Goal: Task Accomplishment & Management: Use online tool/utility

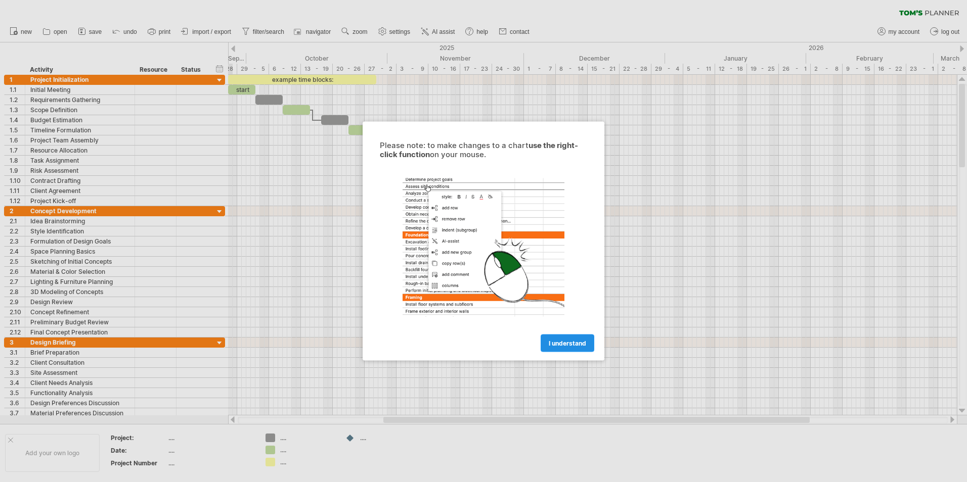
click at [572, 344] on span "I understand" at bounding box center [567, 344] width 37 height 8
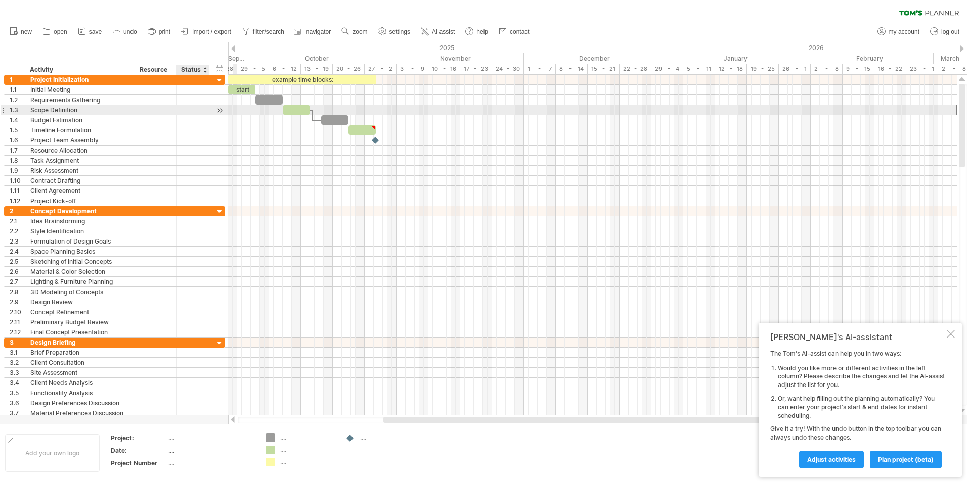
click at [209, 113] on div "**********" at bounding box center [114, 110] width 221 height 11
click at [221, 109] on div at bounding box center [220, 110] width 10 height 11
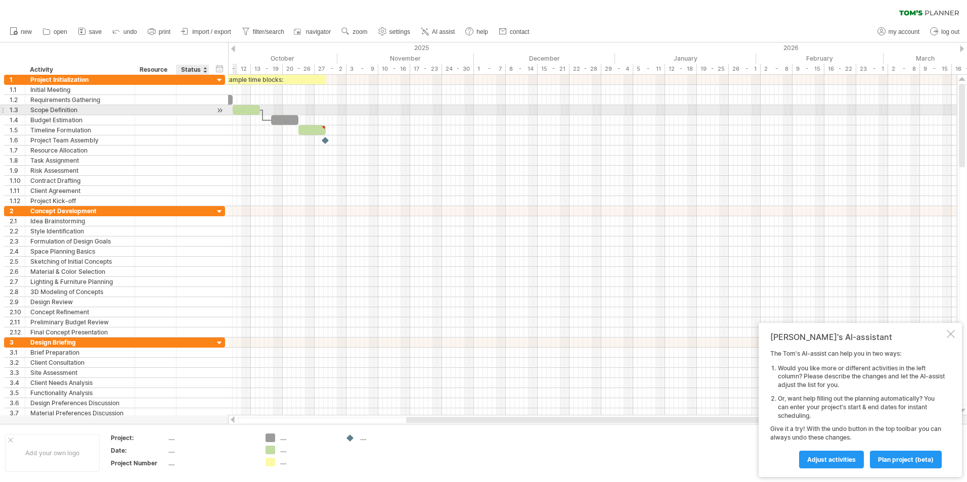
click at [221, 109] on div at bounding box center [220, 110] width 10 height 11
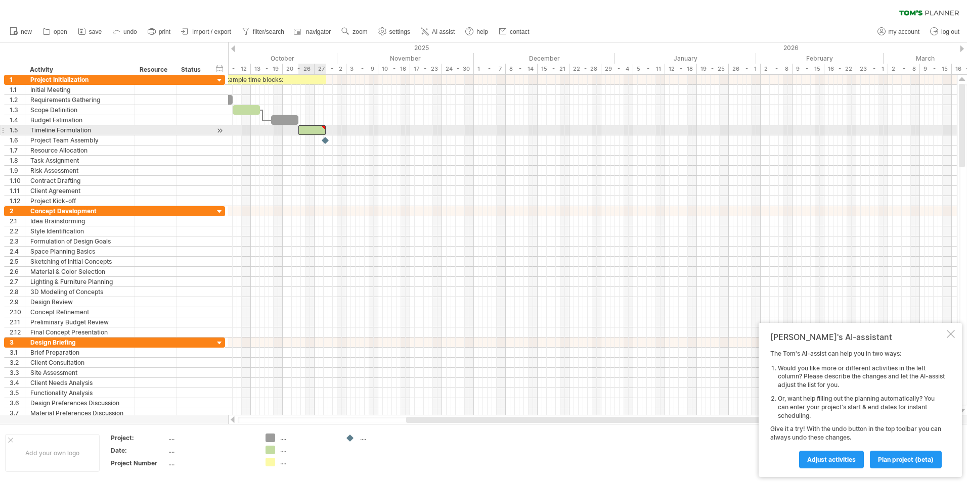
click at [309, 131] on div at bounding box center [311, 130] width 27 height 10
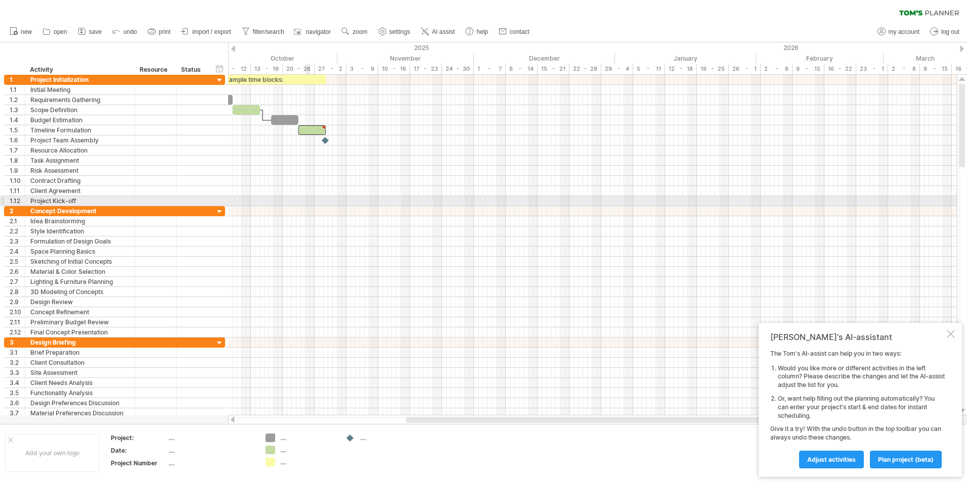
click at [307, 203] on div at bounding box center [592, 201] width 729 height 10
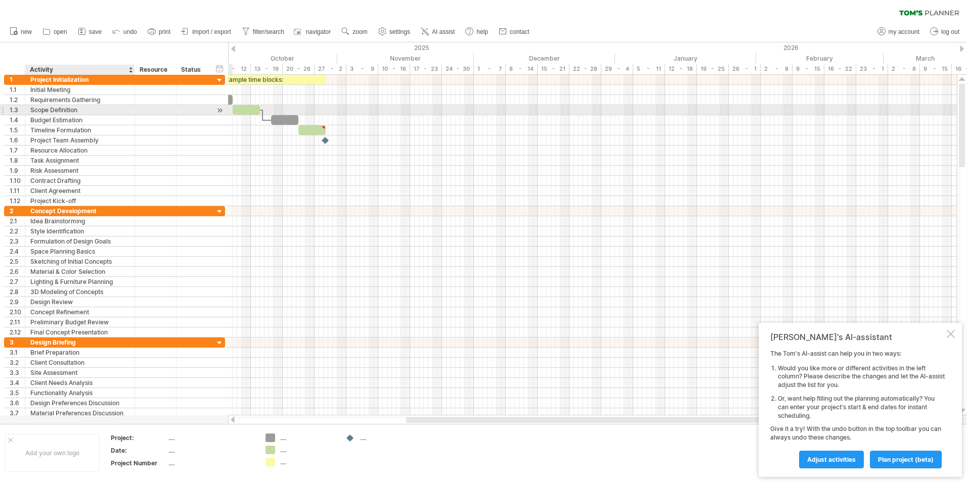
click at [79, 109] on div "Scope Definition" at bounding box center [79, 110] width 99 height 10
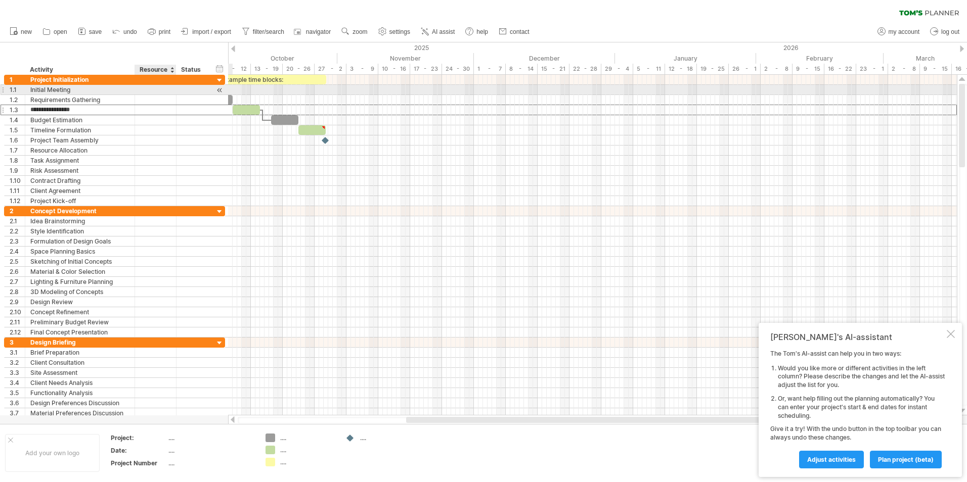
click at [163, 87] on div at bounding box center [155, 90] width 31 height 10
type input "*"
click at [154, 87] on div "6" at bounding box center [155, 90] width 31 height 10
click at [219, 87] on div at bounding box center [220, 90] width 10 height 11
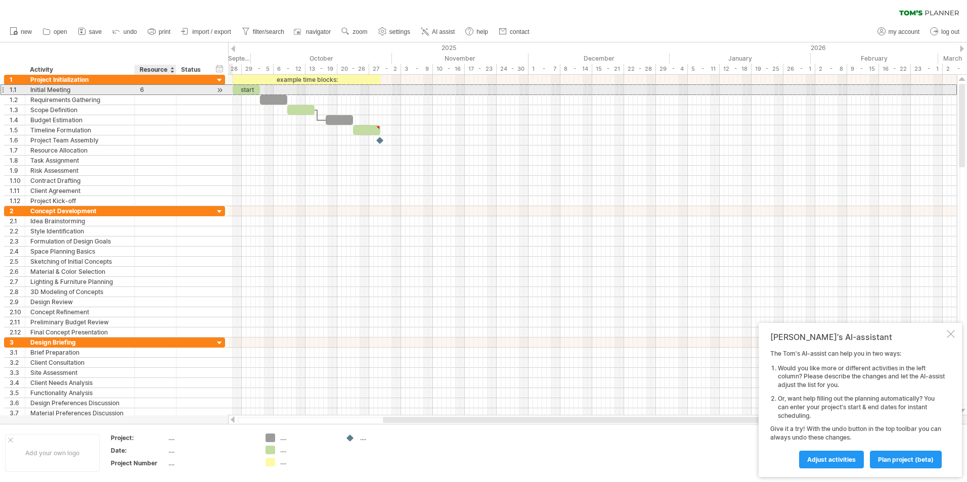
click at [144, 92] on div "6" at bounding box center [155, 90] width 31 height 10
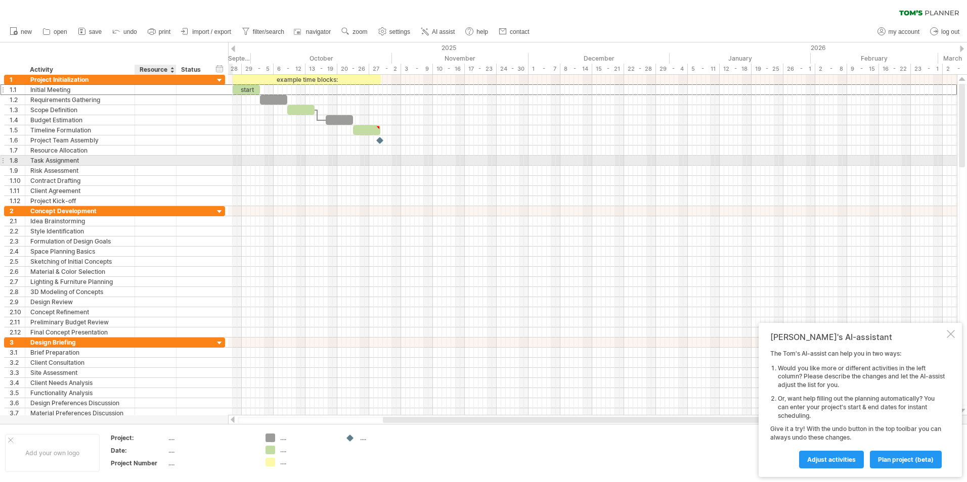
click at [173, 156] on div at bounding box center [174, 161] width 5 height 10
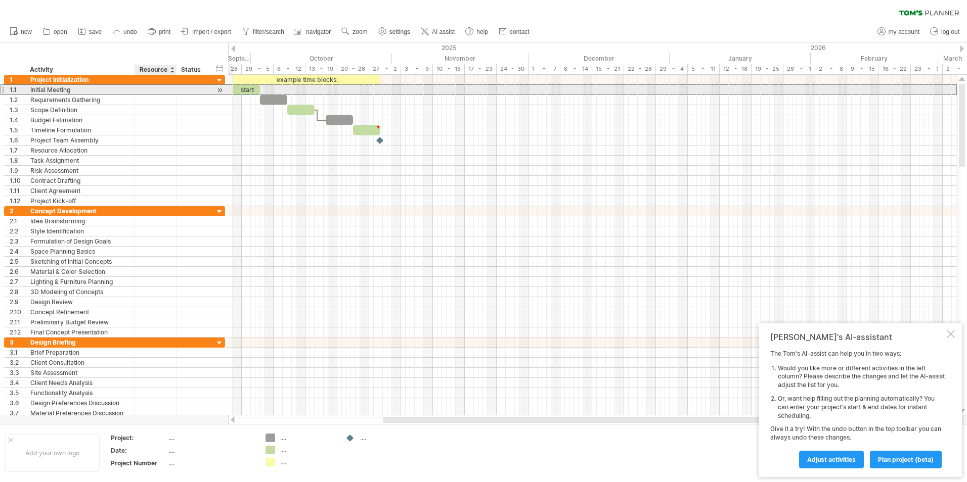
click at [145, 93] on div at bounding box center [155, 90] width 31 height 10
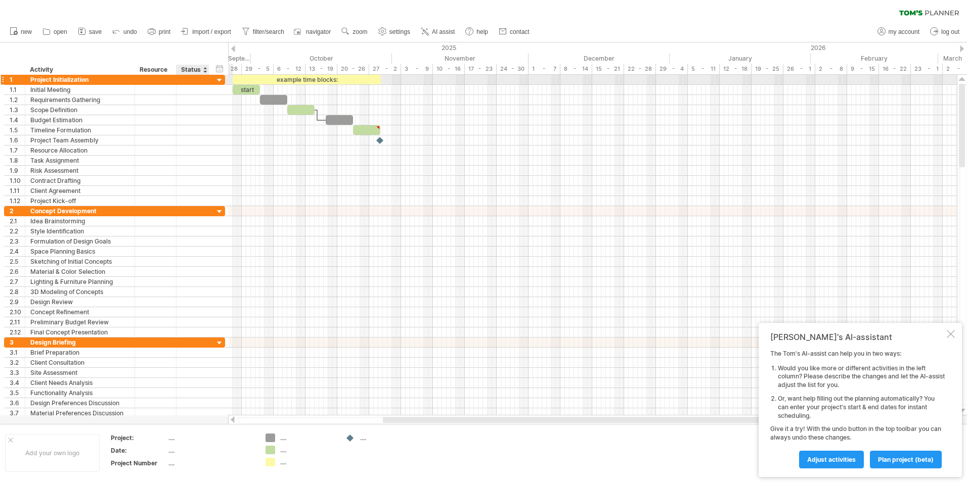
click at [219, 78] on div at bounding box center [220, 81] width 10 height 10
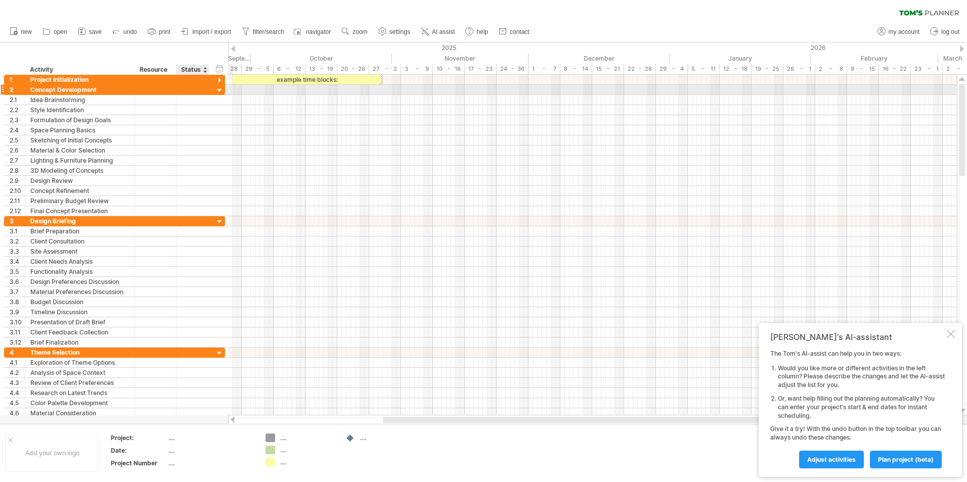
click at [219, 92] on div at bounding box center [220, 91] width 10 height 10
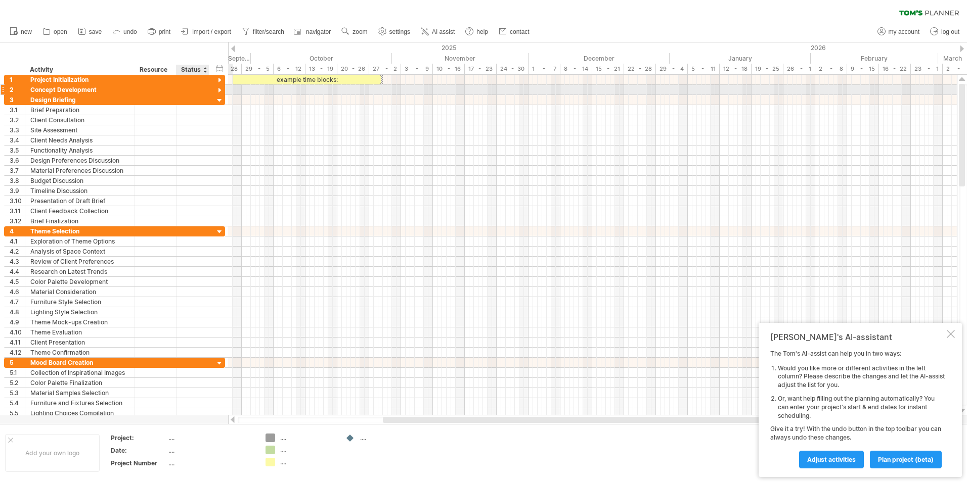
click at [219, 92] on div at bounding box center [220, 91] width 10 height 10
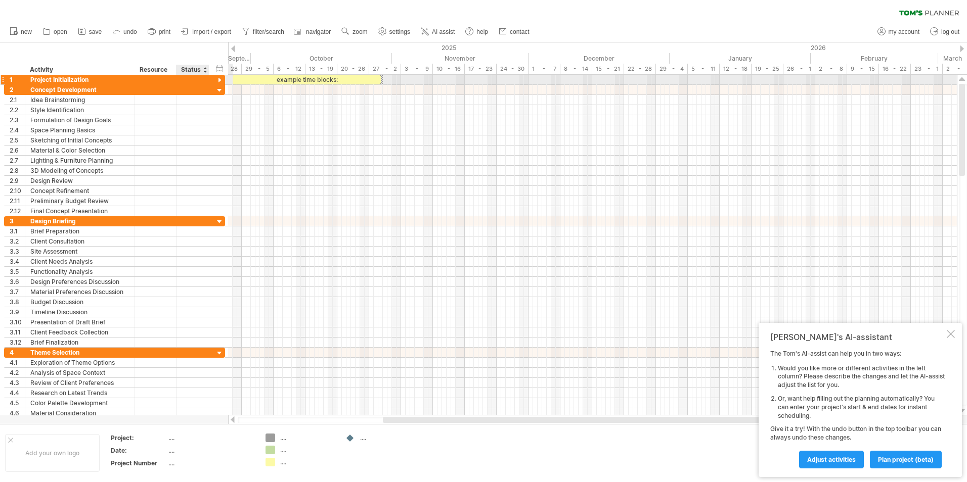
click at [215, 80] on div at bounding box center [220, 81] width 10 height 10
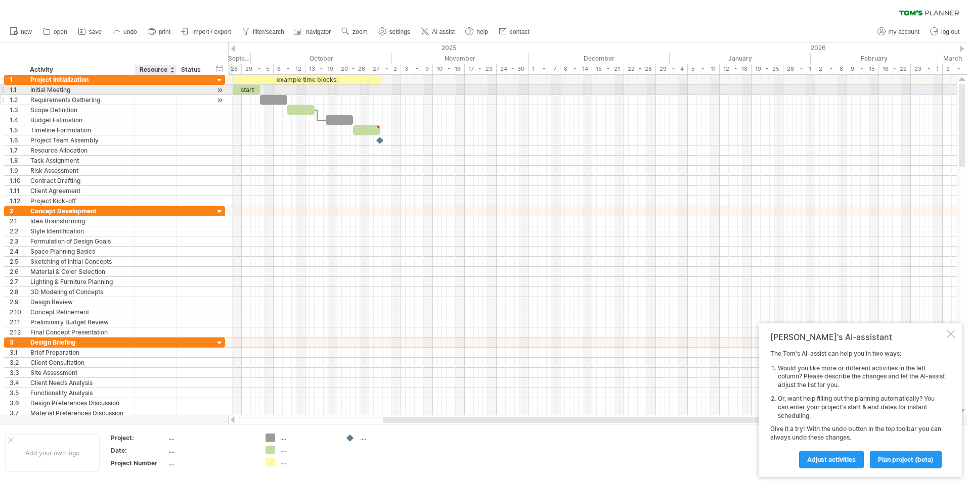
click at [160, 95] on div at bounding box center [155, 100] width 31 height 10
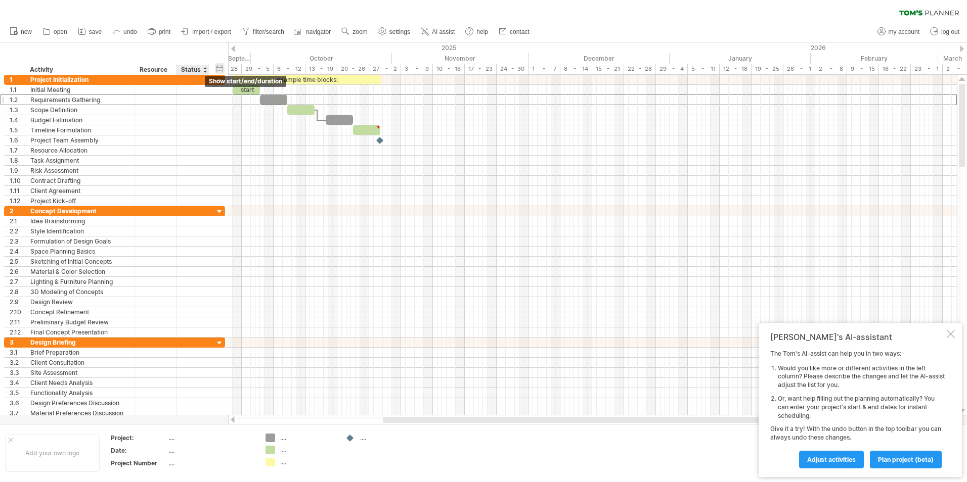
click at [218, 70] on div "hide start/end/duration show start/end/duration" at bounding box center [220, 68] width 10 height 11
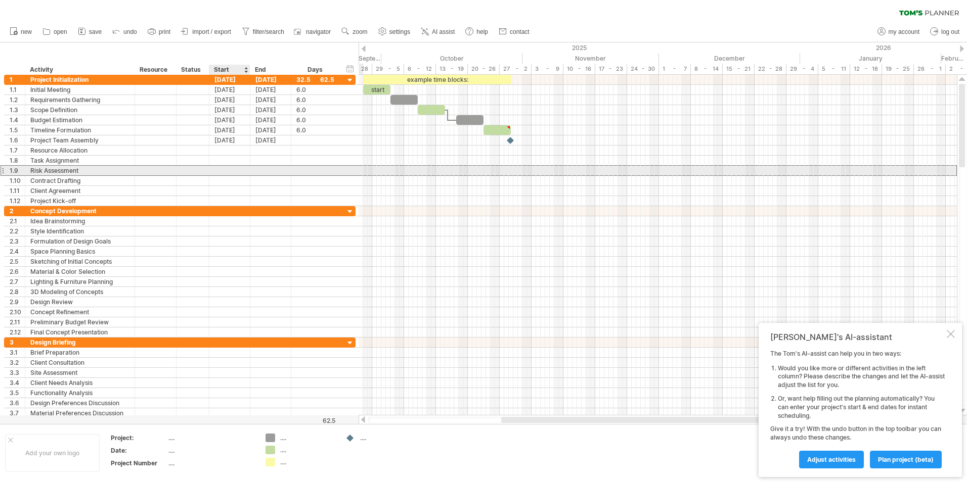
click at [227, 167] on div at bounding box center [229, 171] width 41 height 10
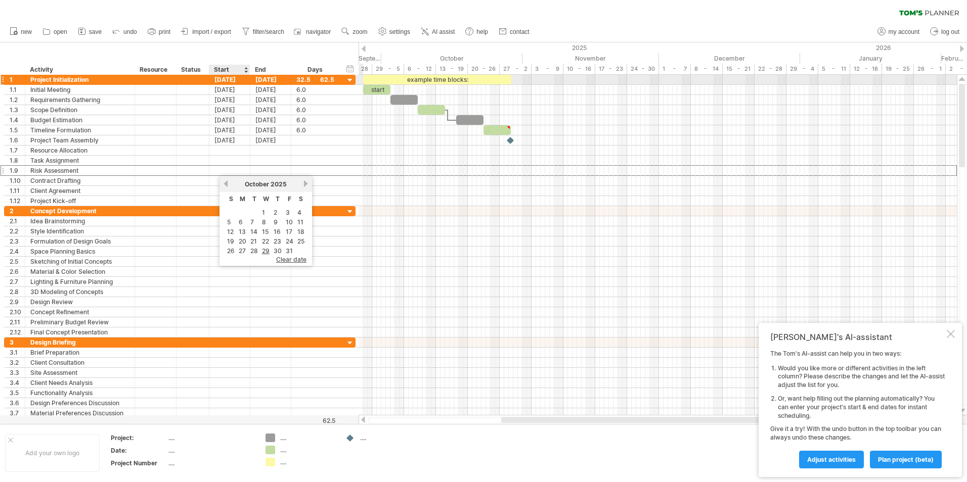
click at [226, 80] on div "[DATE]" at bounding box center [229, 80] width 41 height 10
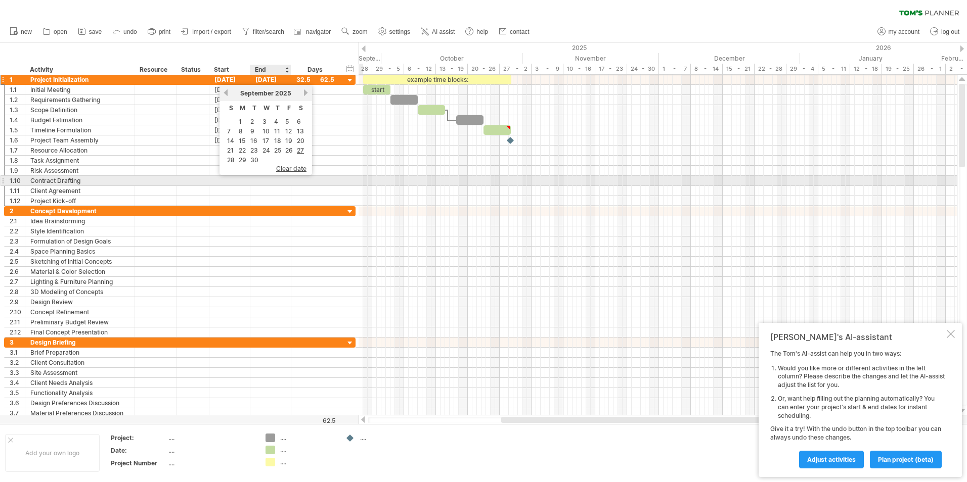
click at [293, 181] on div at bounding box center [315, 181] width 49 height 10
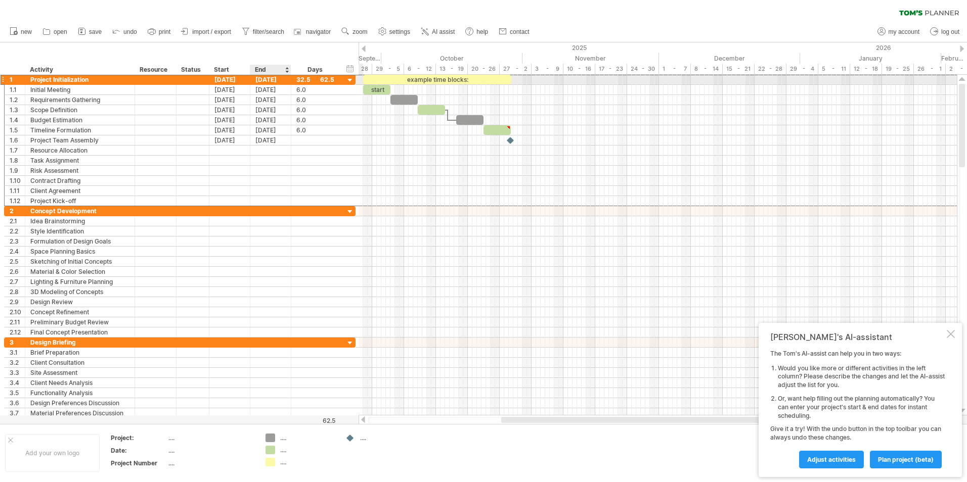
click at [274, 79] on div "[DATE]" at bounding box center [270, 80] width 41 height 10
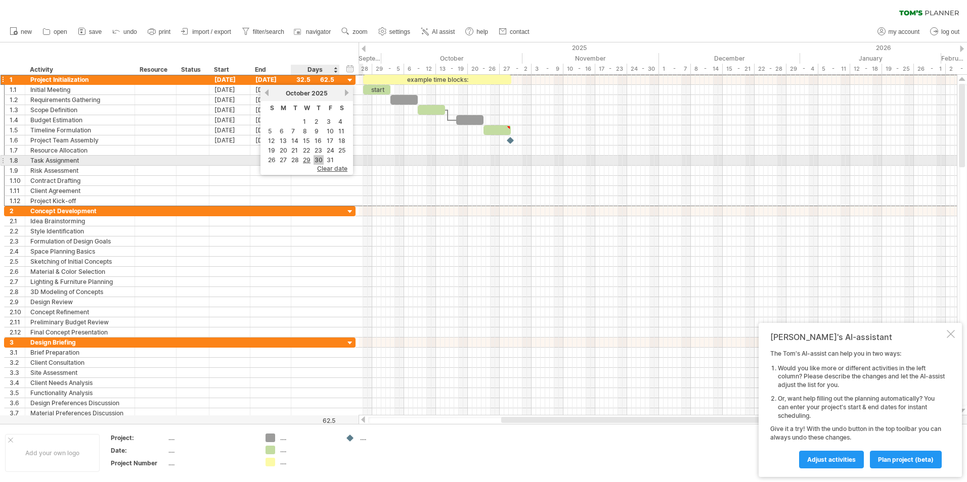
click at [317, 159] on link "30" at bounding box center [318, 160] width 10 height 10
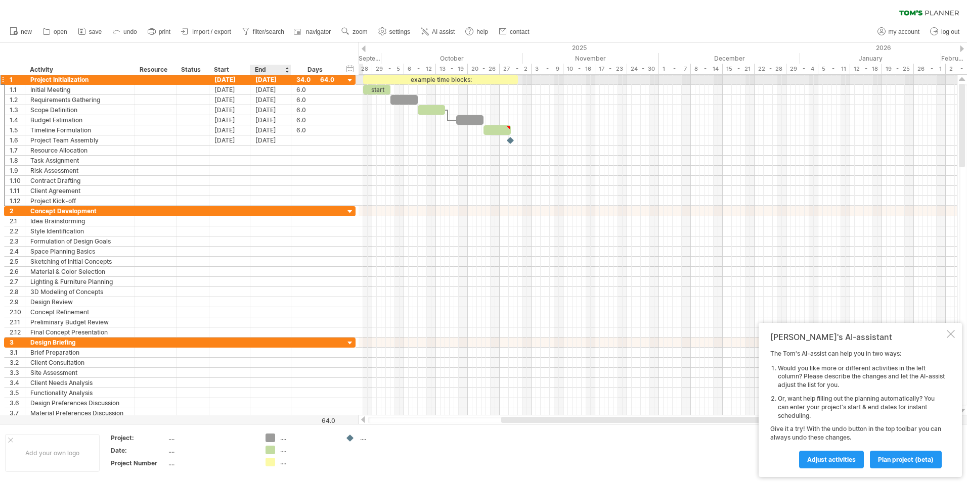
click at [264, 80] on div "[DATE]" at bounding box center [270, 80] width 41 height 10
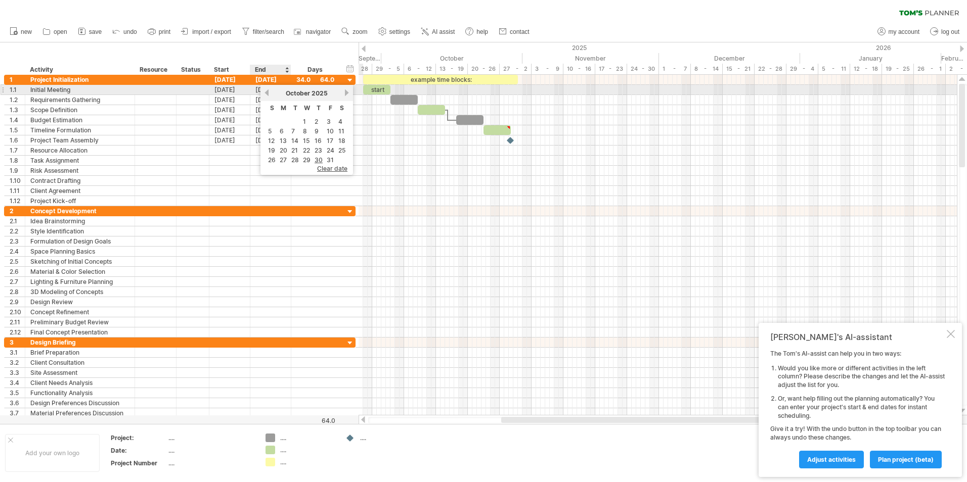
click at [267, 92] on link "previous" at bounding box center [267, 93] width 8 height 8
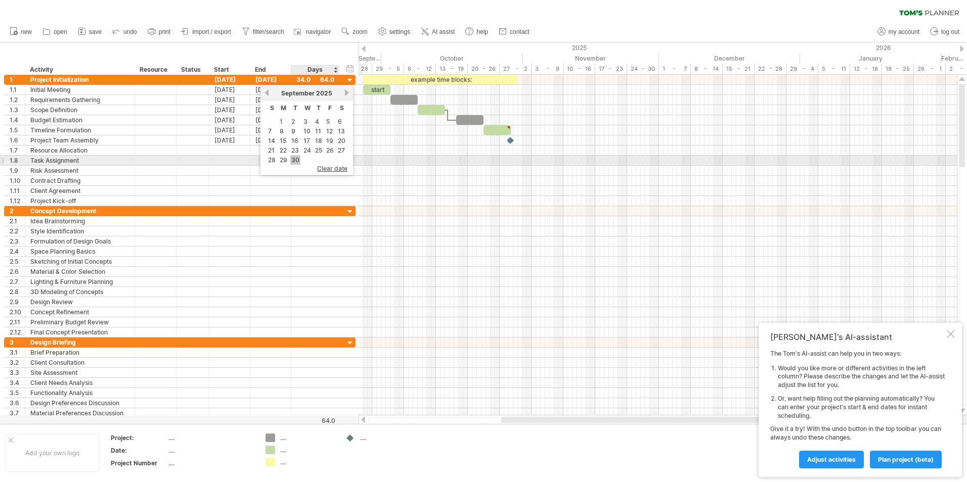
click at [298, 157] on link "30" at bounding box center [295, 160] width 10 height 10
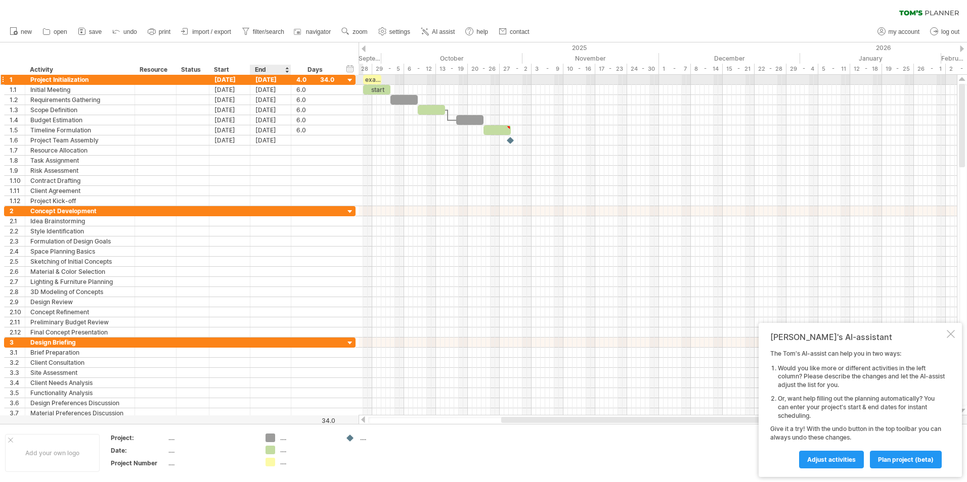
click at [275, 81] on div "[DATE]" at bounding box center [270, 80] width 41 height 10
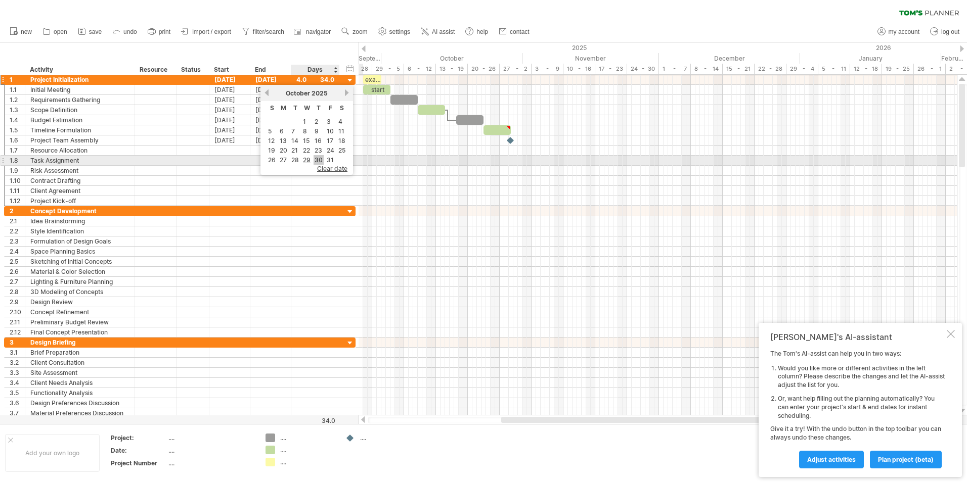
click at [319, 157] on link "30" at bounding box center [318, 160] width 10 height 10
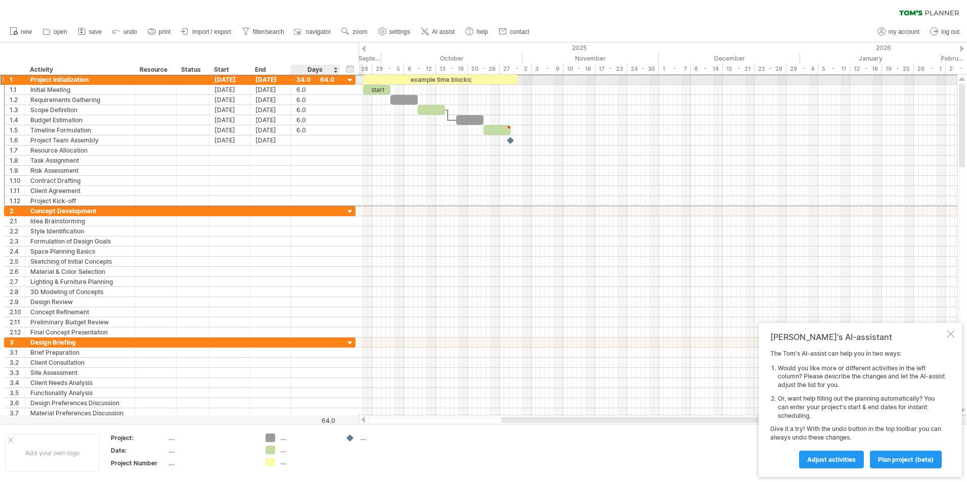
click at [304, 79] on div "34.0" at bounding box center [315, 80] width 38 height 10
click at [282, 79] on div "[DATE]" at bounding box center [270, 80] width 41 height 10
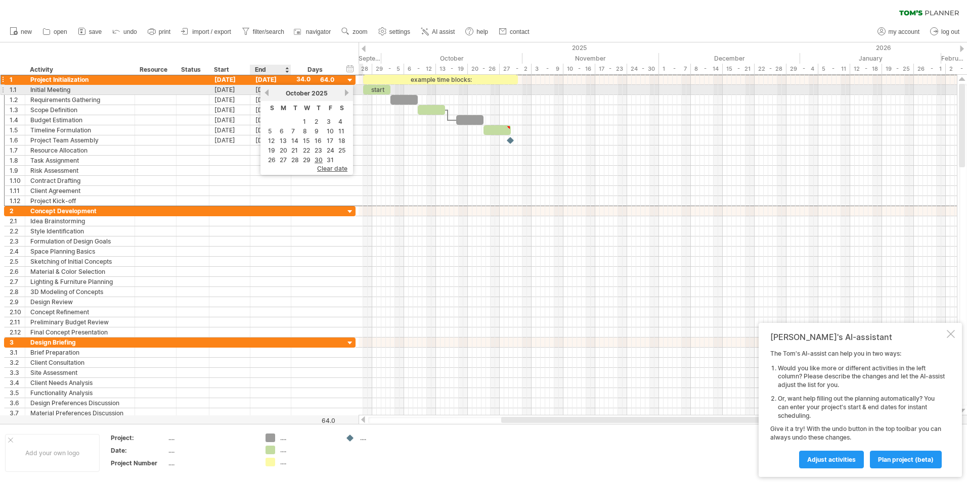
click at [266, 93] on link "previous" at bounding box center [267, 93] width 8 height 8
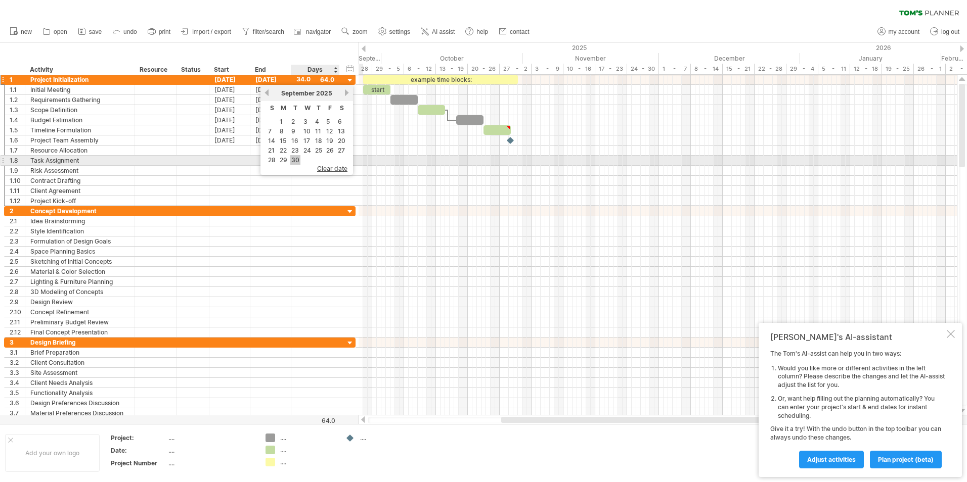
click at [297, 158] on link "30" at bounding box center [295, 160] width 10 height 10
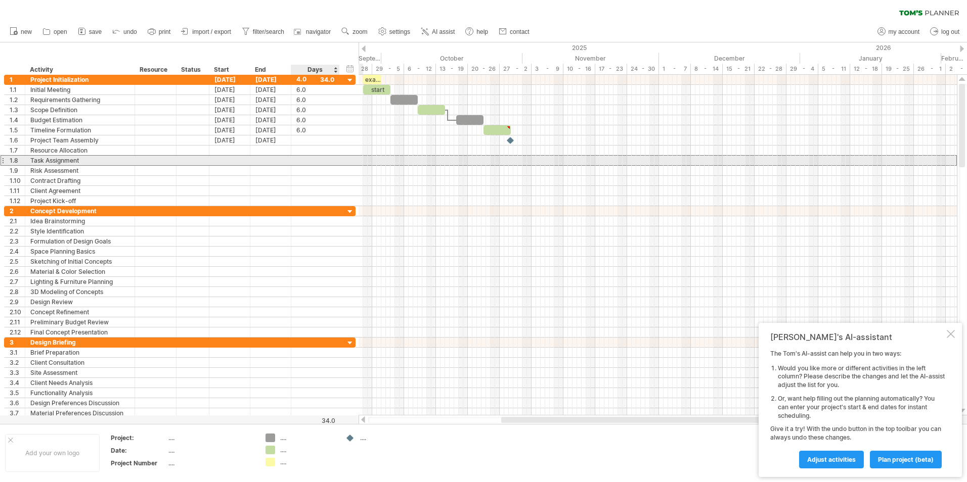
click at [308, 164] on div at bounding box center [315, 161] width 38 height 10
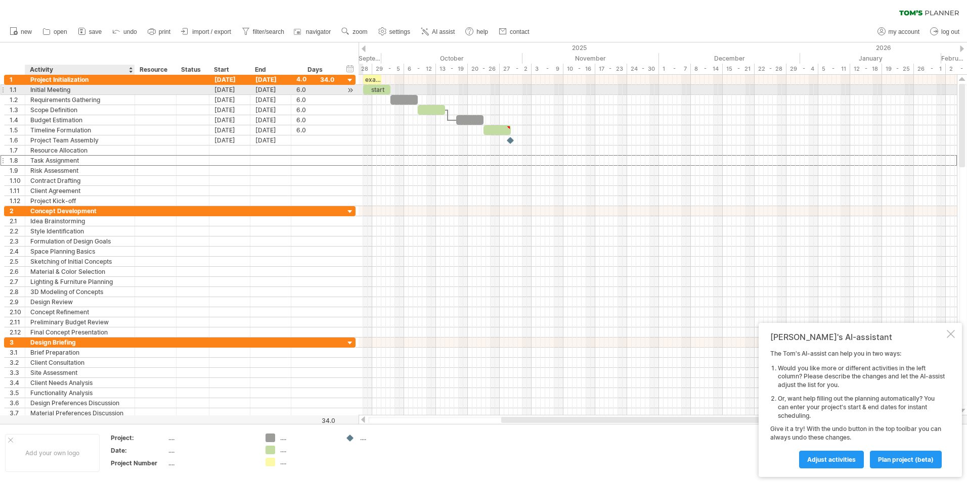
scroll to position [0, 0]
click at [131, 89] on div at bounding box center [133, 90] width 5 height 10
click at [196, 90] on div at bounding box center [192, 90] width 22 height 10
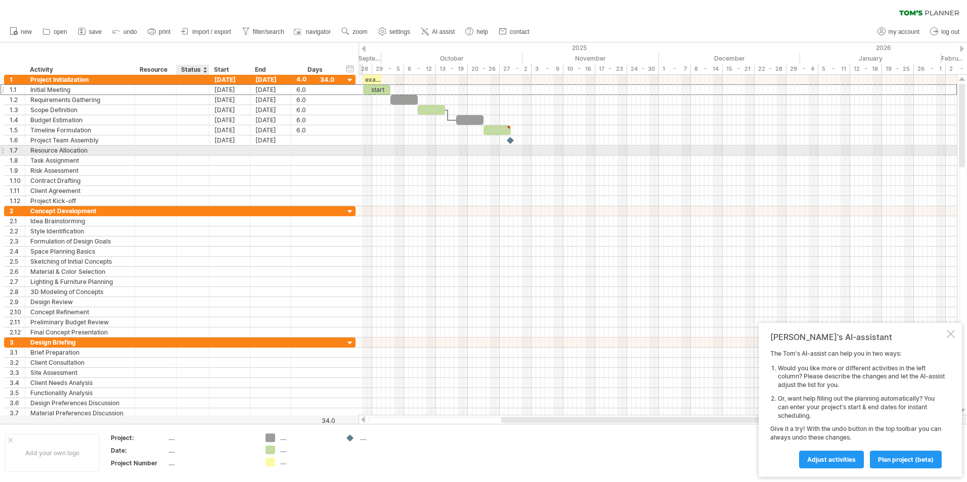
click at [213, 150] on div at bounding box center [229, 151] width 41 height 10
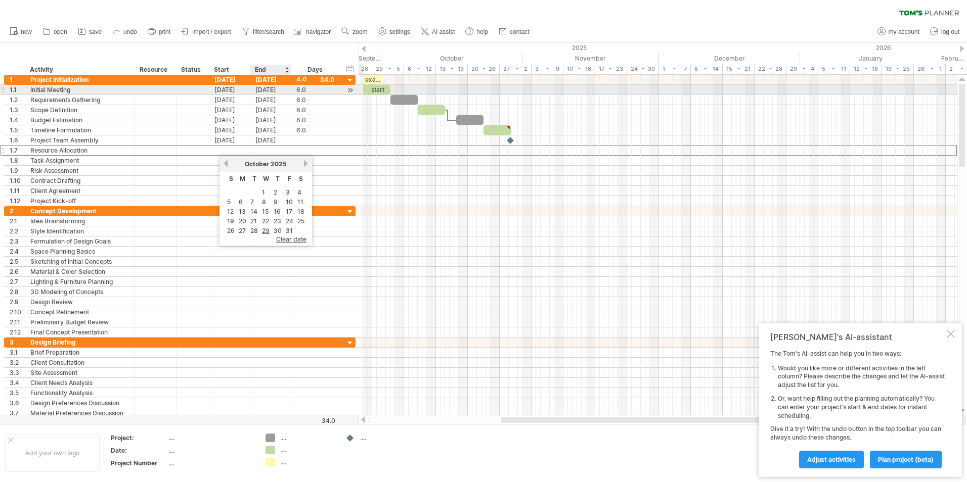
click at [288, 87] on div "[DATE]" at bounding box center [270, 90] width 41 height 10
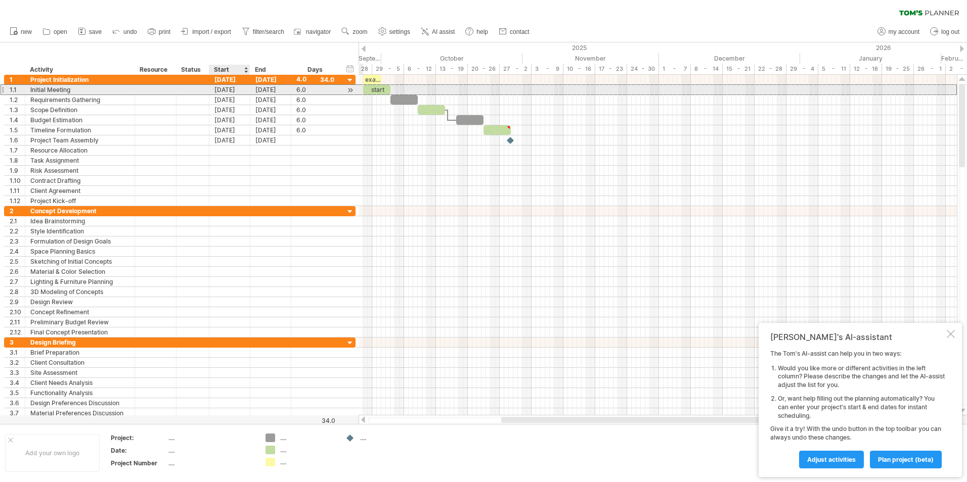
click at [228, 90] on div "[DATE]" at bounding box center [229, 90] width 41 height 10
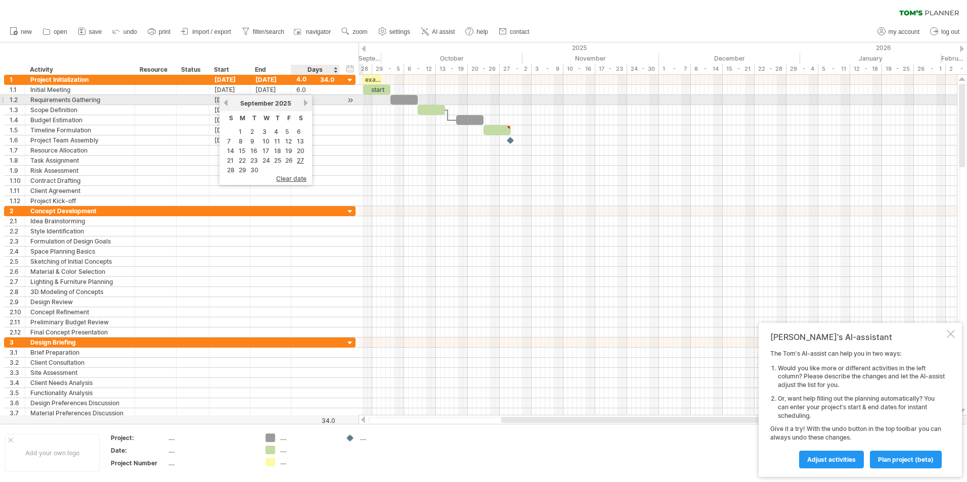
click at [303, 105] on link "next" at bounding box center [306, 103] width 8 height 8
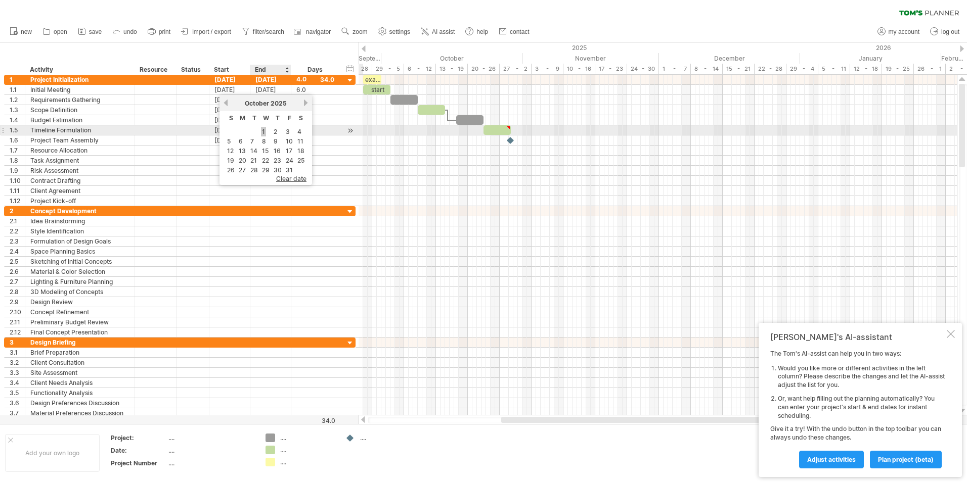
click at [263, 134] on link "1" at bounding box center [263, 132] width 5 height 10
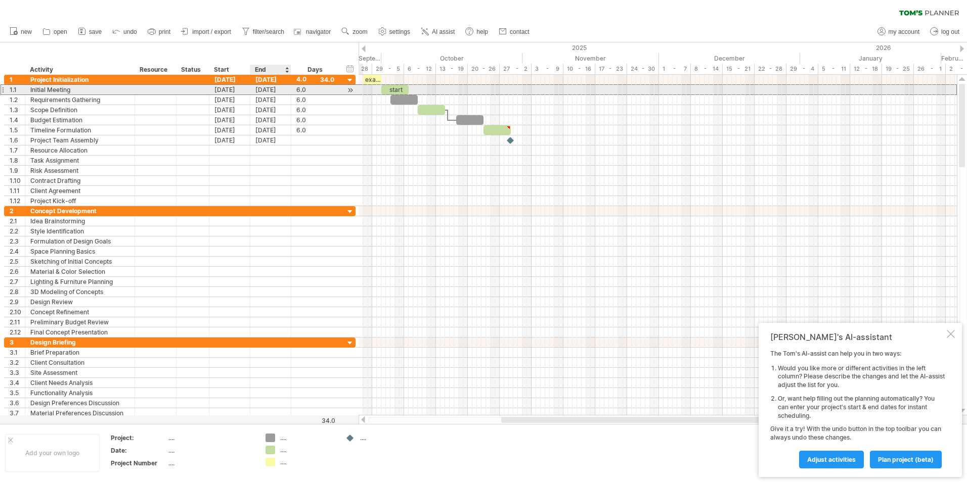
click at [271, 92] on div "[DATE]" at bounding box center [270, 90] width 41 height 10
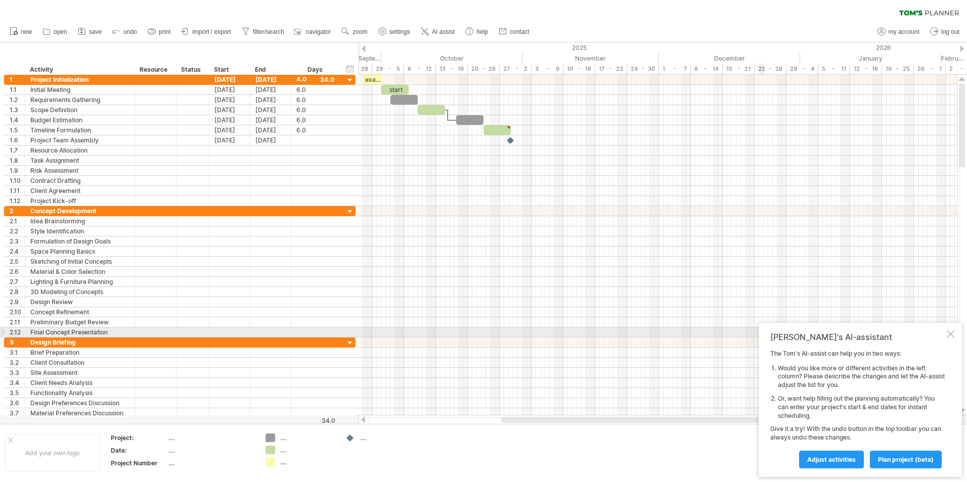
click at [949, 333] on div at bounding box center [950, 334] width 8 height 8
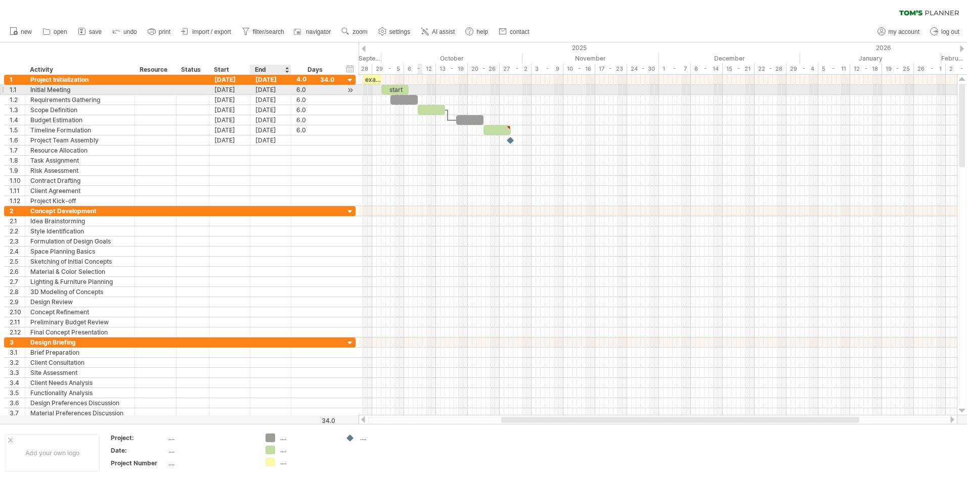
click at [269, 90] on div "[DATE]" at bounding box center [270, 90] width 41 height 10
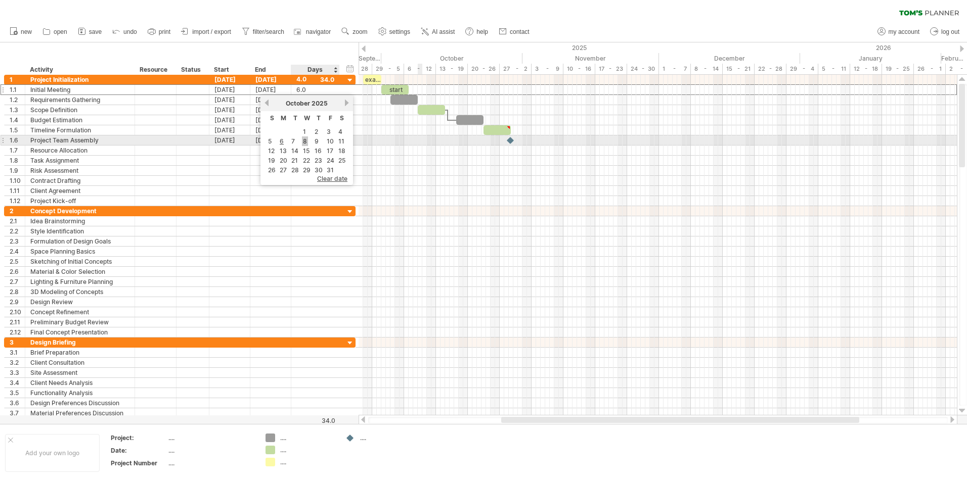
click at [304, 143] on link "8" at bounding box center [305, 141] width 6 height 10
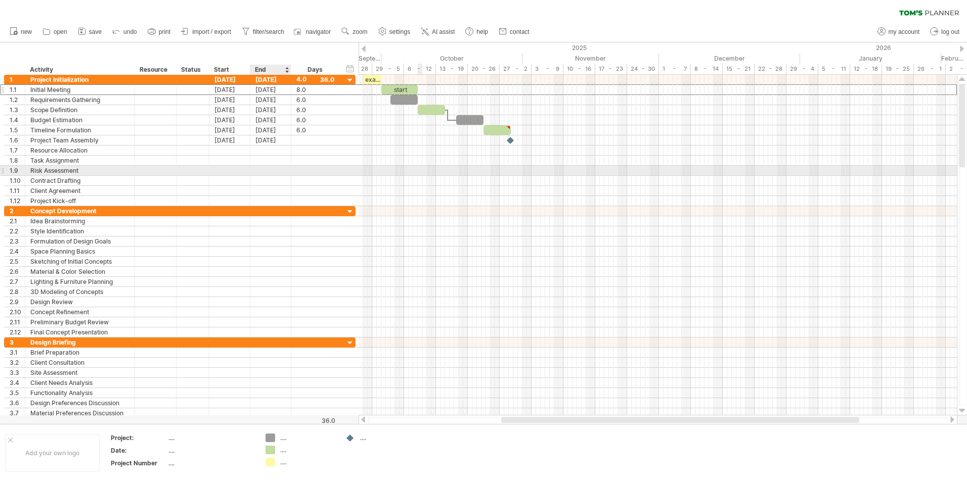
click at [296, 173] on div at bounding box center [315, 171] width 49 height 10
click at [240, 180] on div at bounding box center [229, 181] width 41 height 10
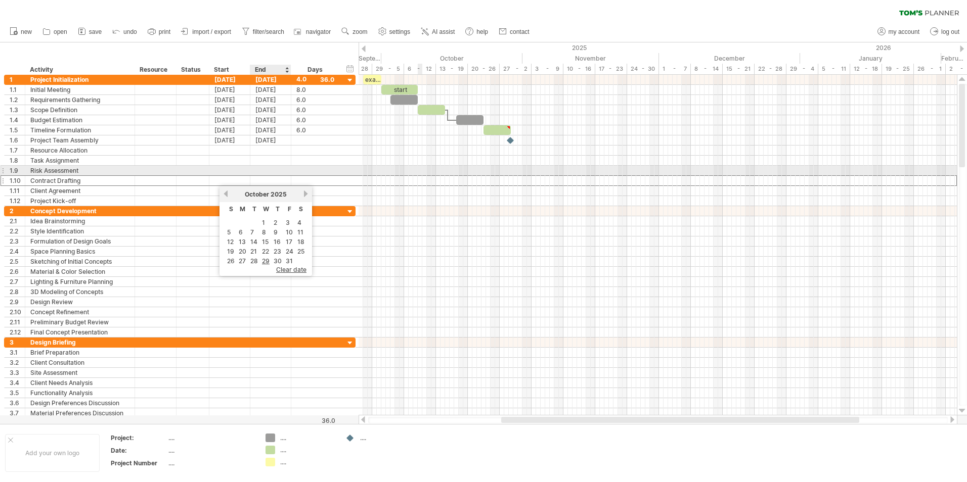
click at [258, 174] on div at bounding box center [270, 171] width 41 height 10
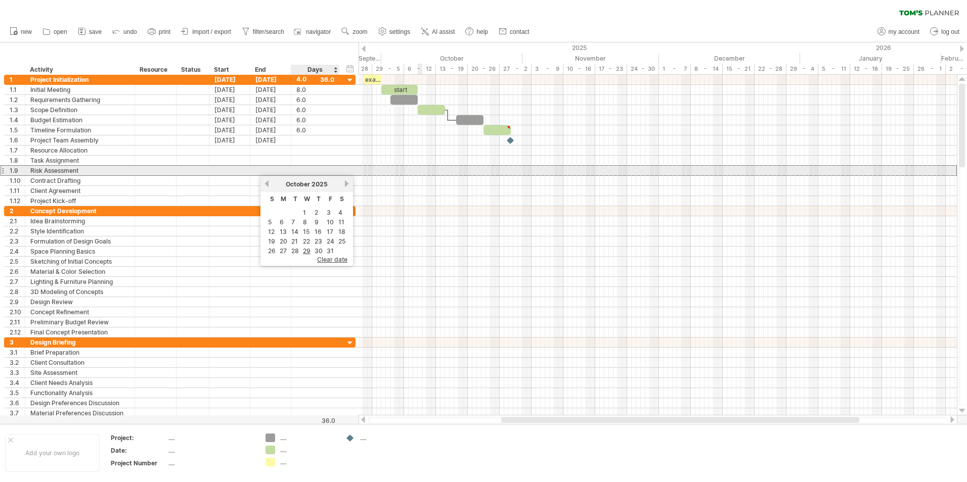
click at [306, 166] on div at bounding box center [315, 171] width 38 height 10
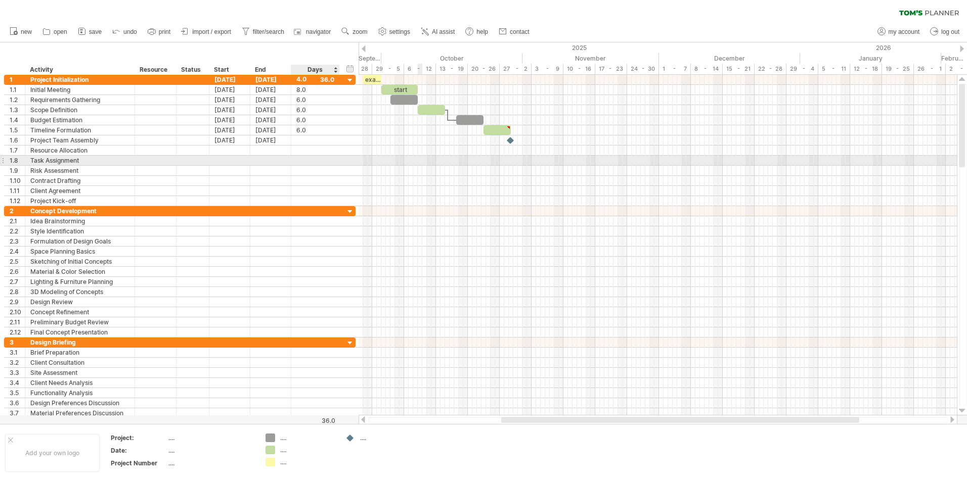
click at [303, 160] on div at bounding box center [315, 161] width 38 height 10
click at [245, 163] on div at bounding box center [229, 161] width 41 height 10
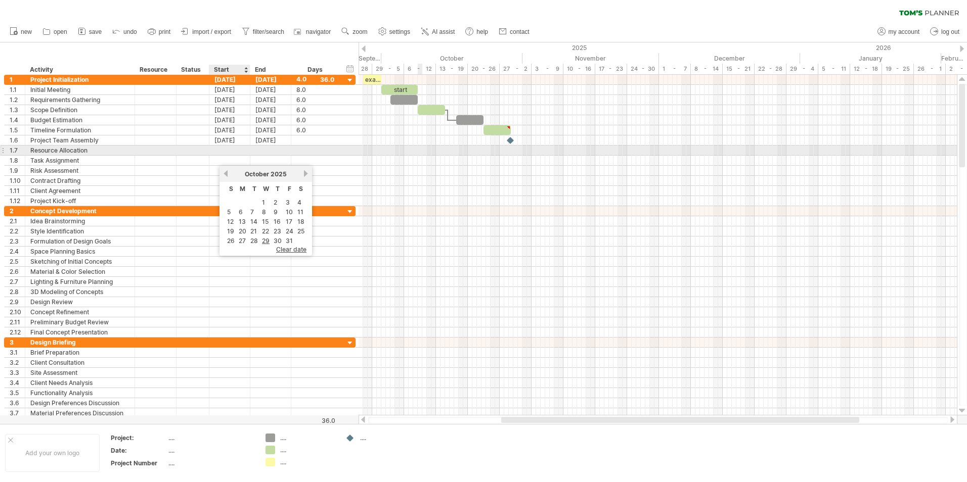
click at [235, 151] on div at bounding box center [229, 151] width 41 height 10
click at [180, 171] on div at bounding box center [192, 171] width 33 height 10
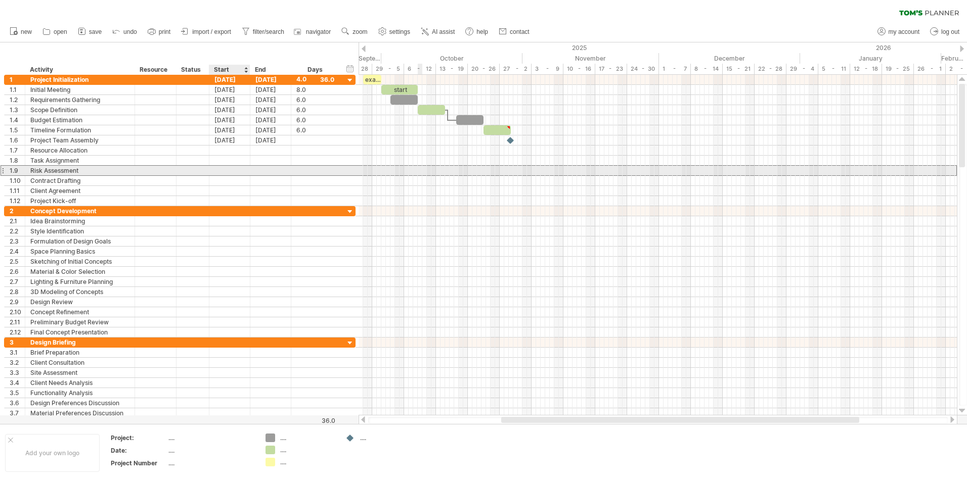
click at [225, 172] on div at bounding box center [229, 171] width 41 height 10
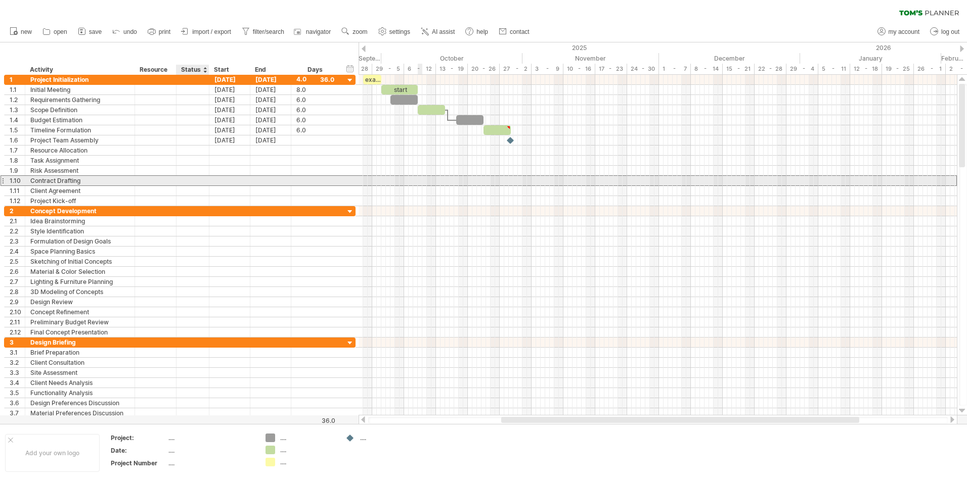
click at [185, 182] on div at bounding box center [192, 181] width 22 height 10
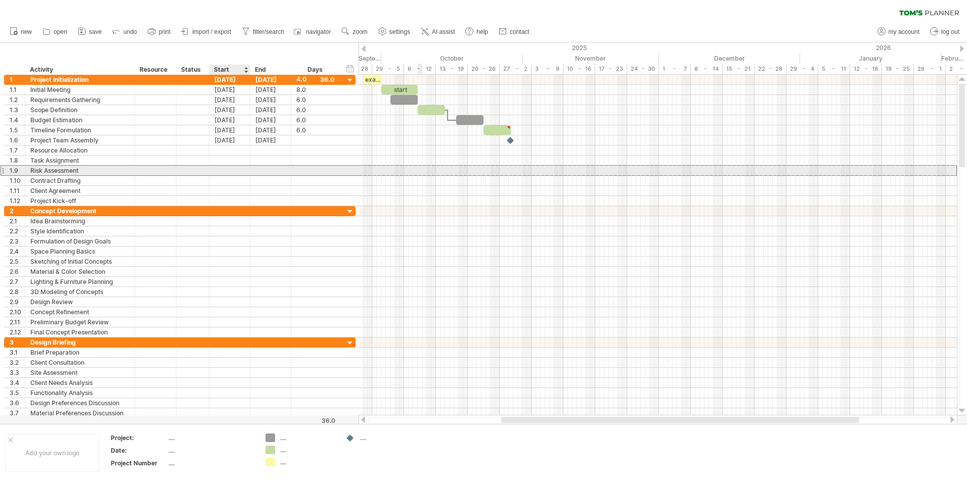
click at [246, 174] on div at bounding box center [229, 171] width 41 height 10
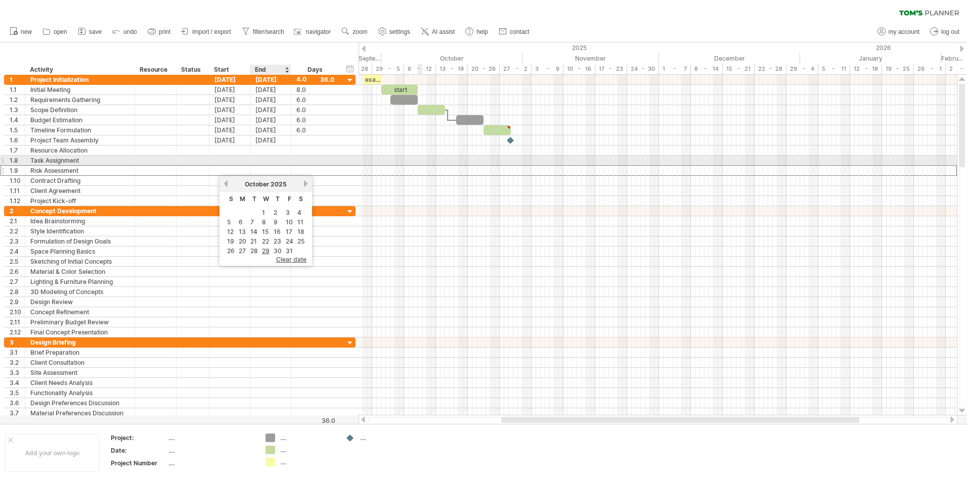
click at [272, 159] on div at bounding box center [270, 161] width 41 height 10
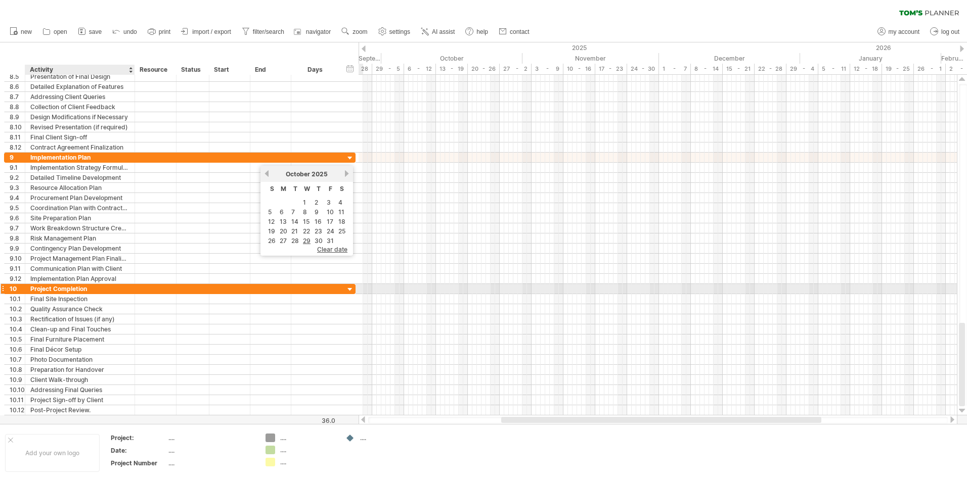
click at [82, 291] on div "Project Completion" at bounding box center [79, 289] width 99 height 10
click at [82, 291] on input "**********" at bounding box center [79, 289] width 99 height 10
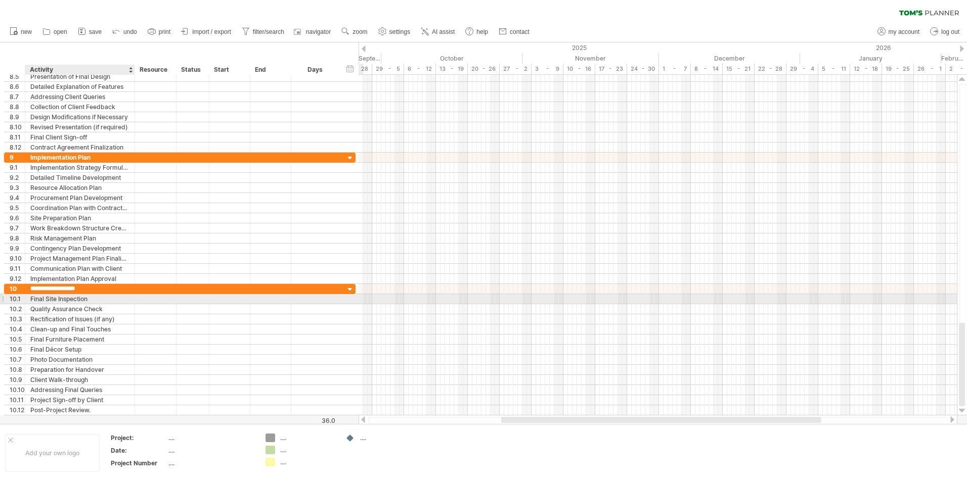
type input "*******"
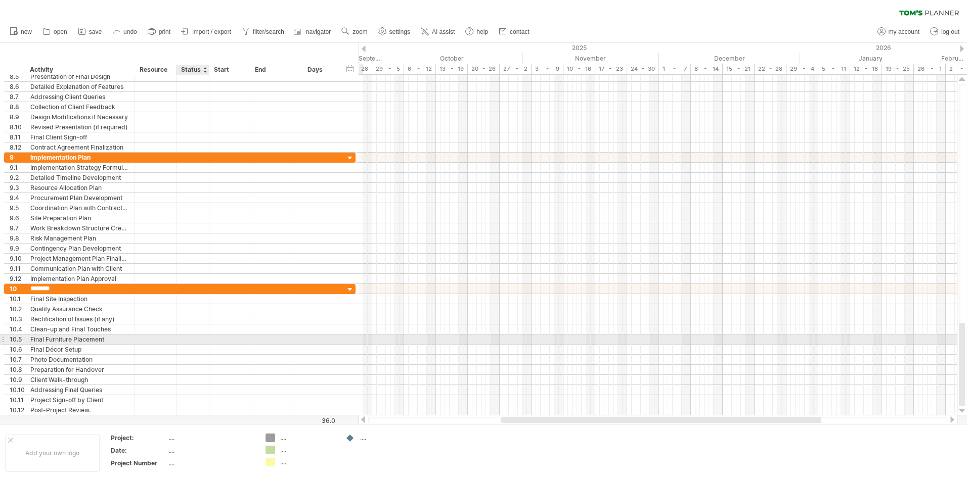
click at [203, 344] on div at bounding box center [192, 340] width 22 height 10
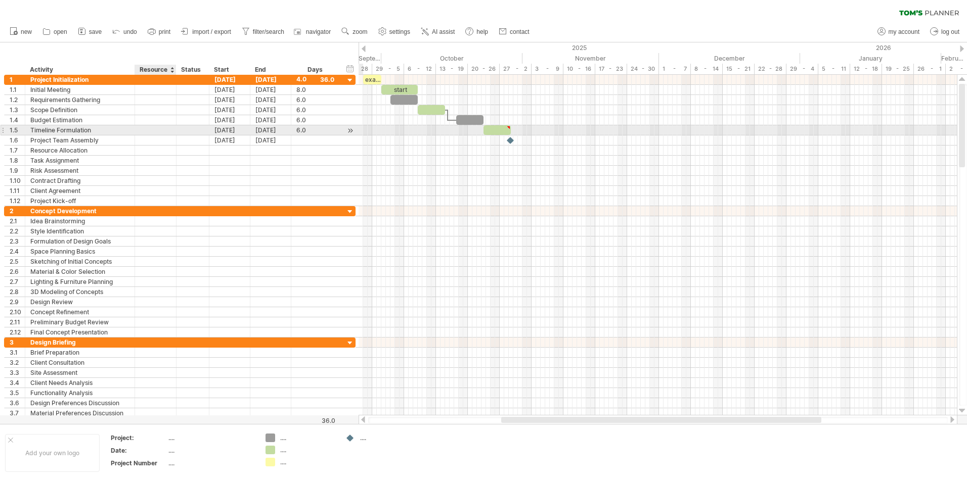
click at [174, 133] on div at bounding box center [174, 130] width 5 height 10
click at [159, 69] on div "Resource" at bounding box center [155, 70] width 31 height 10
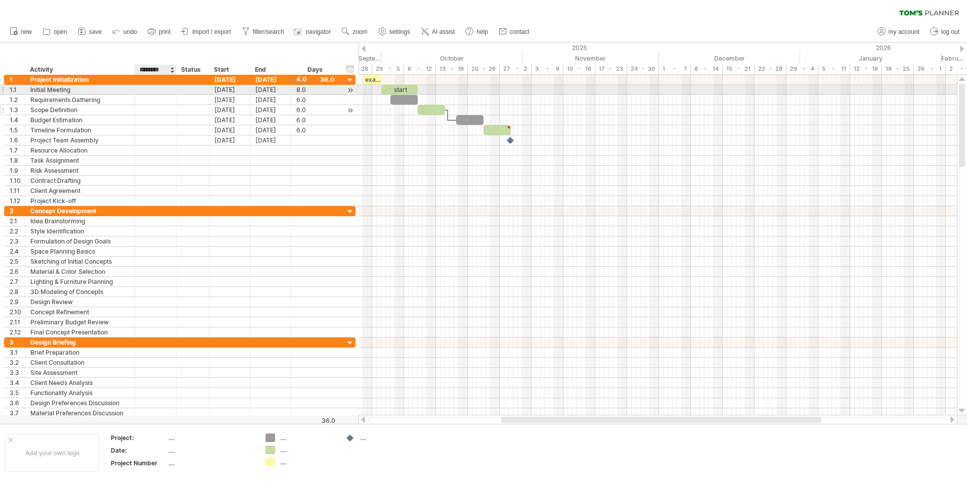
click at [170, 108] on div at bounding box center [155, 110] width 31 height 10
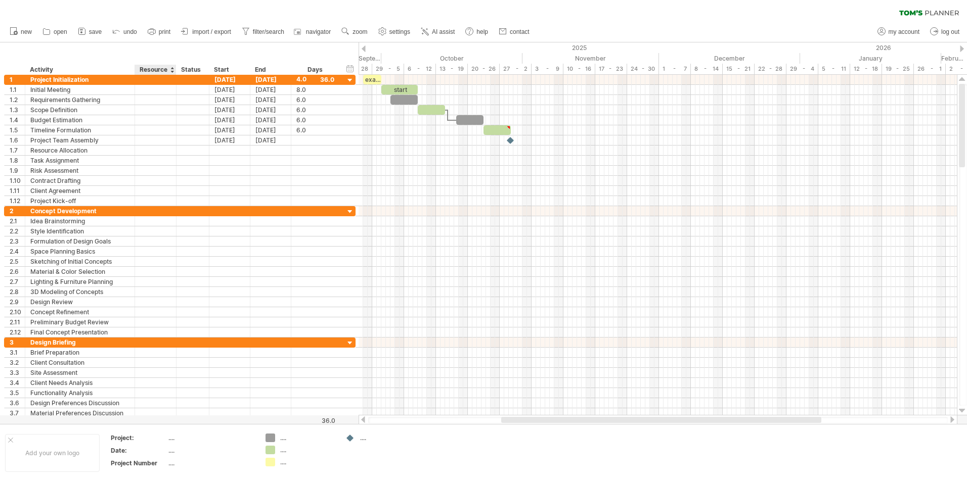
click at [174, 70] on div at bounding box center [176, 70] width 4 height 10
drag, startPoint x: 176, startPoint y: 70, endPoint x: 188, endPoint y: 72, distance: 11.8
click at [188, 72] on div "****** Status" at bounding box center [192, 70] width 33 height 10
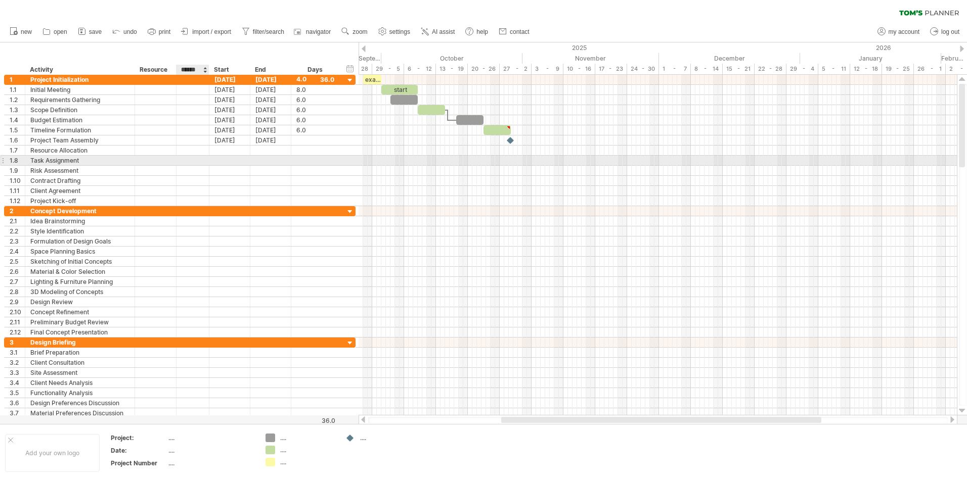
click at [195, 158] on div at bounding box center [192, 161] width 22 height 10
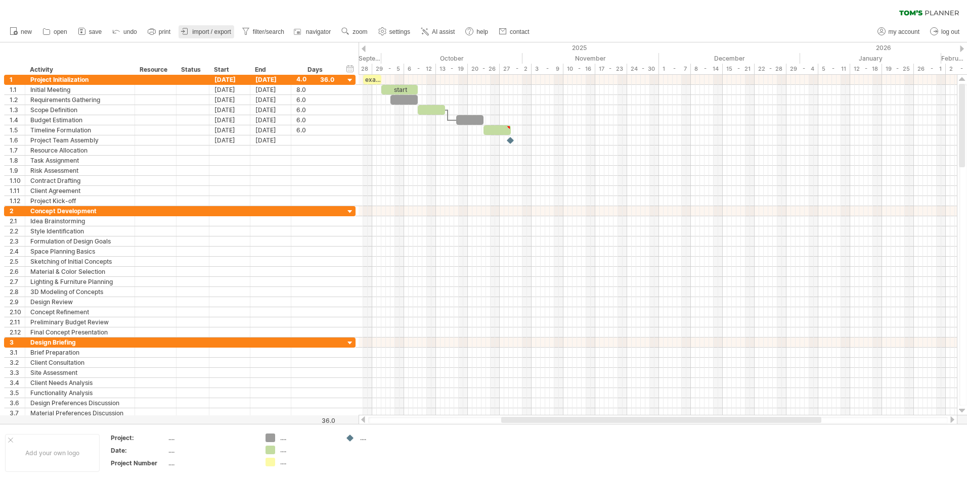
click at [218, 30] on span "import / export" at bounding box center [211, 31] width 39 height 7
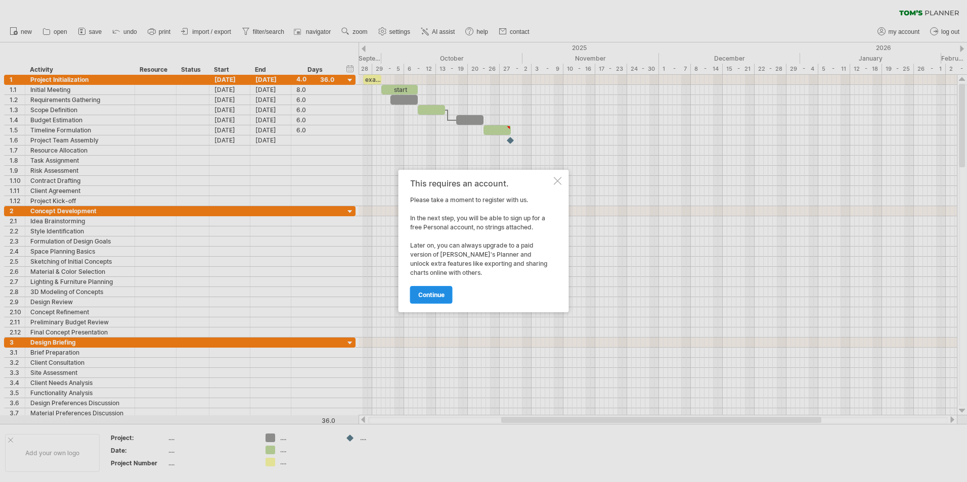
click at [431, 291] on link "continue" at bounding box center [431, 295] width 42 height 18
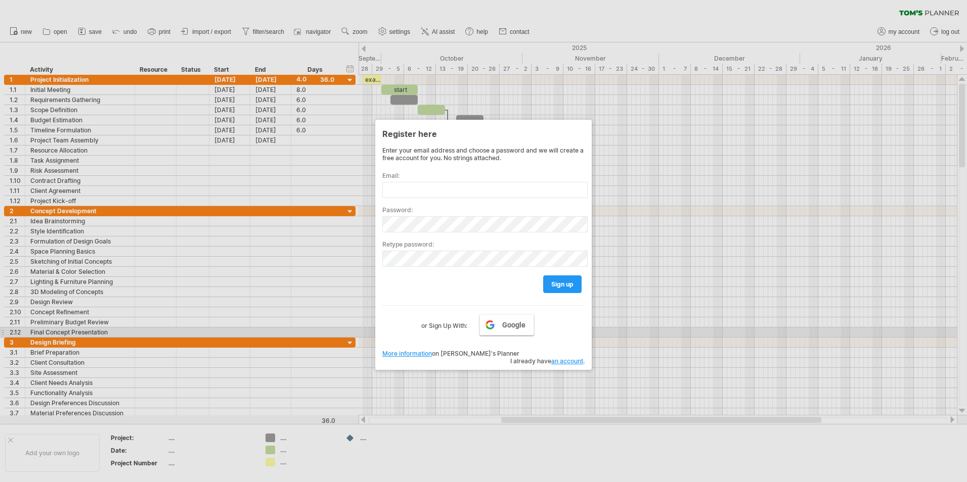
click at [516, 329] on span "Google" at bounding box center [513, 325] width 23 height 8
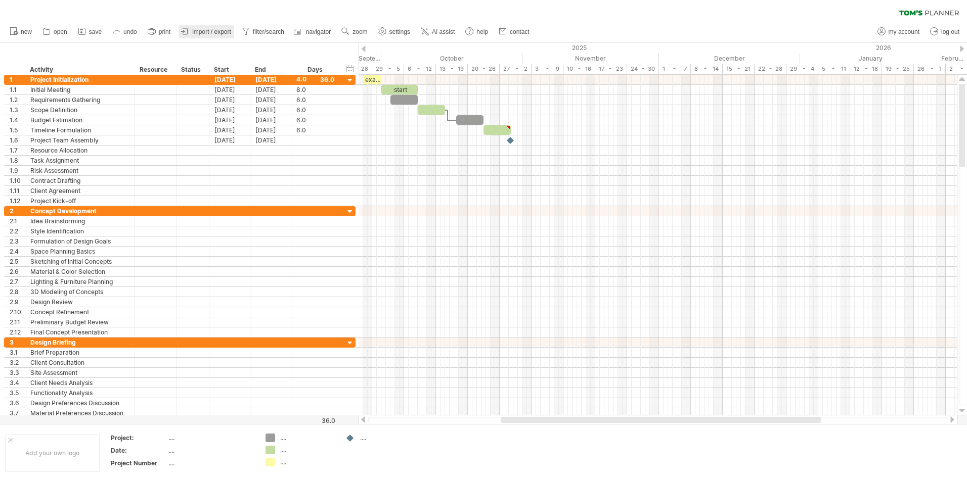
click at [202, 34] on span "import / export" at bounding box center [211, 31] width 39 height 7
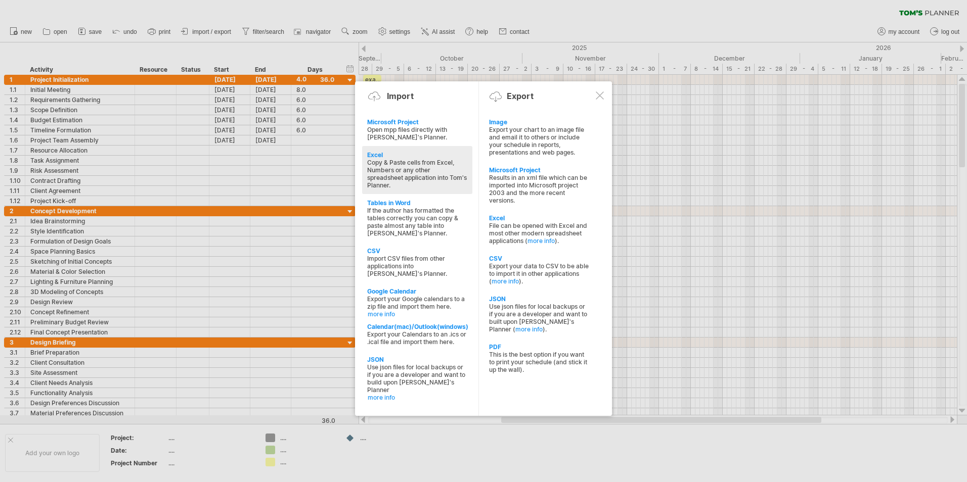
click at [387, 161] on div "Copy & Paste cells from Excel, Numbers or any other spreadsheet application int…" at bounding box center [417, 174] width 100 height 30
type textarea "**********"
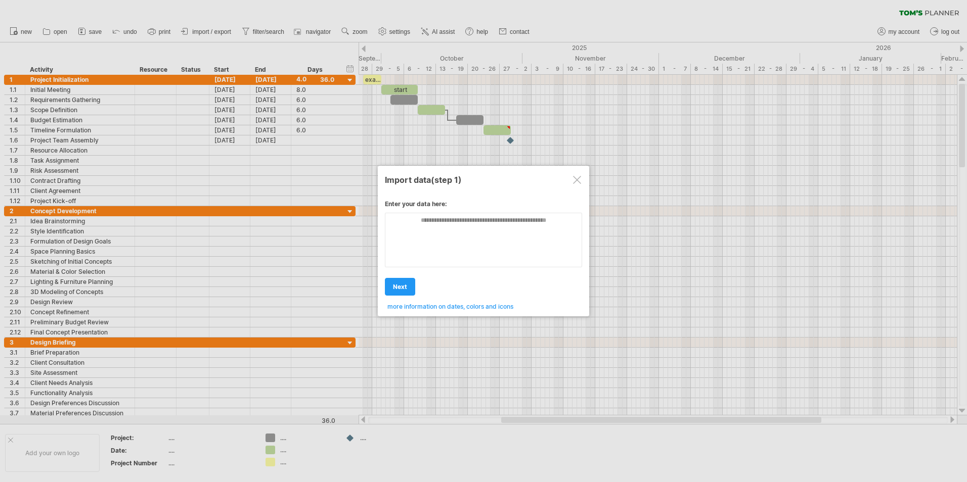
click at [574, 180] on div at bounding box center [577, 180] width 8 height 8
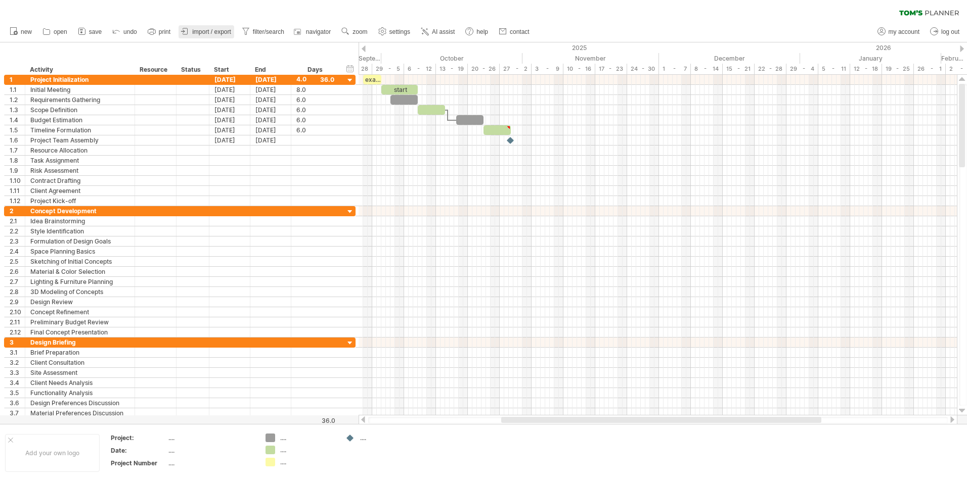
click at [206, 25] on link "import / export" at bounding box center [206, 31] width 56 height 13
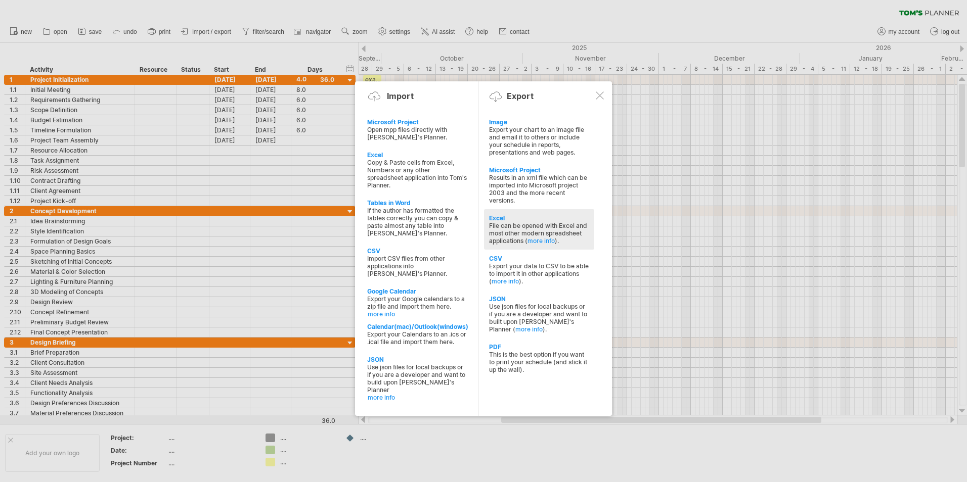
click at [513, 227] on div "File can be opened with Excel and most other modern spreadsheet applications ( …" at bounding box center [539, 233] width 100 height 23
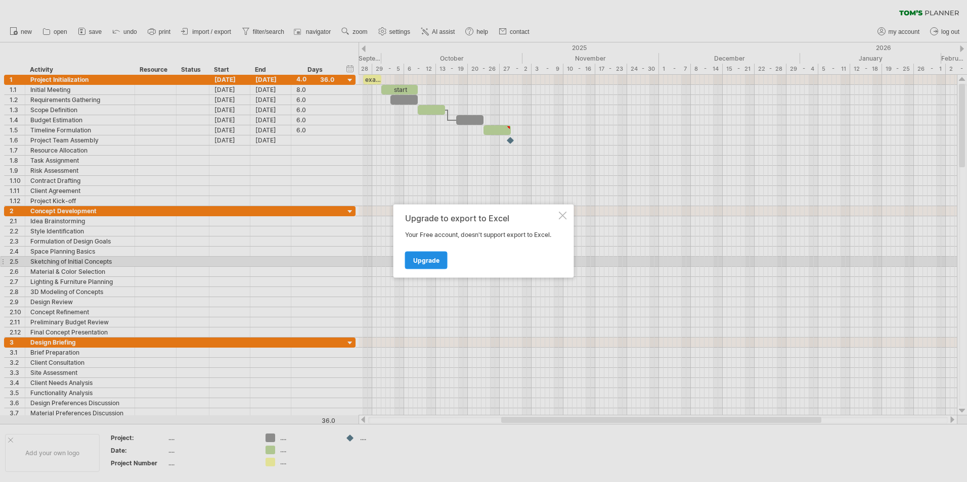
click at [431, 259] on span "Upgrade" at bounding box center [426, 261] width 26 height 8
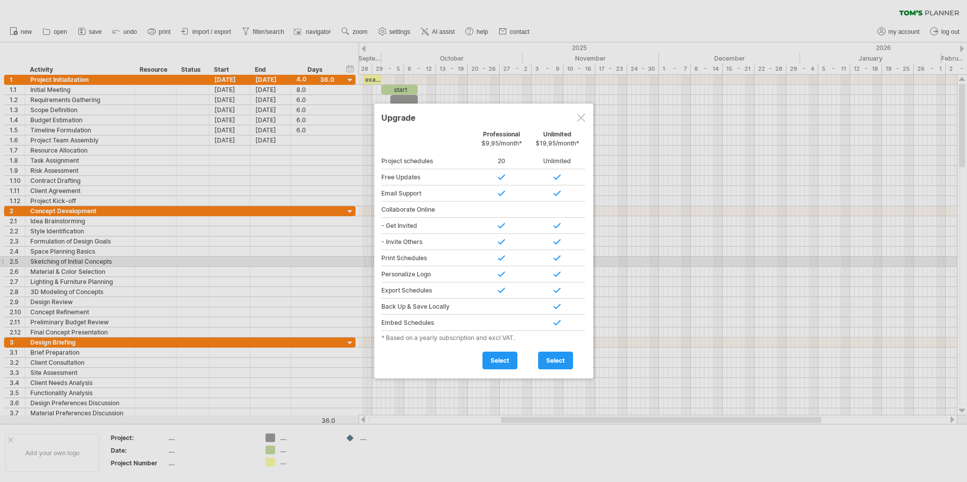
click at [580, 114] on div at bounding box center [581, 118] width 8 height 8
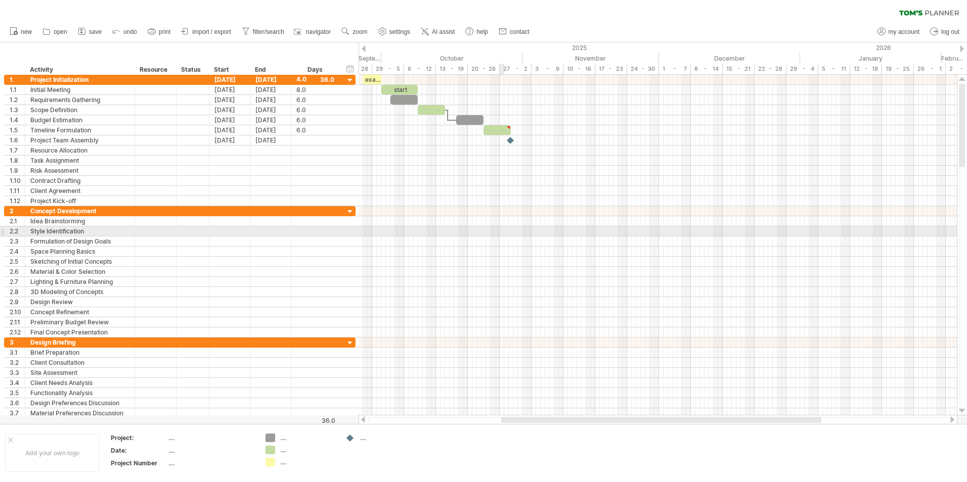
click at [502, 237] on div at bounding box center [657, 242] width 598 height 10
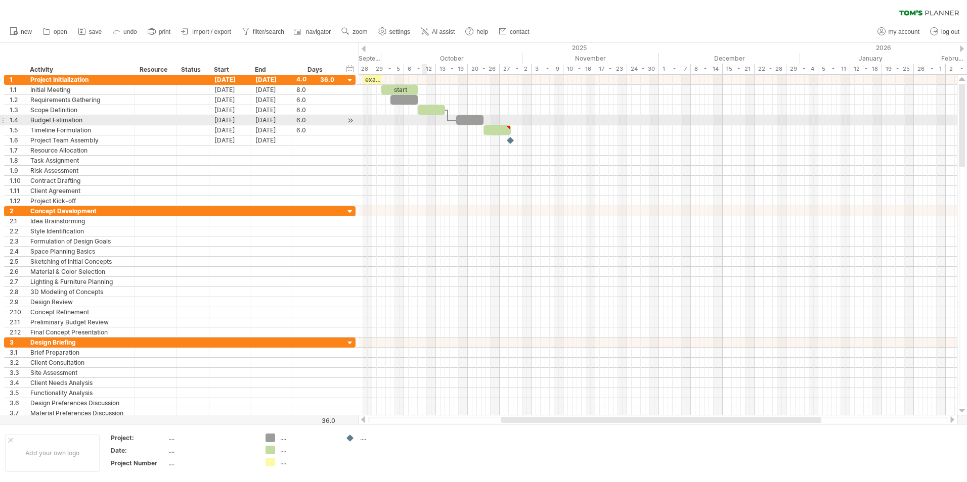
click at [423, 121] on div at bounding box center [657, 120] width 598 height 10
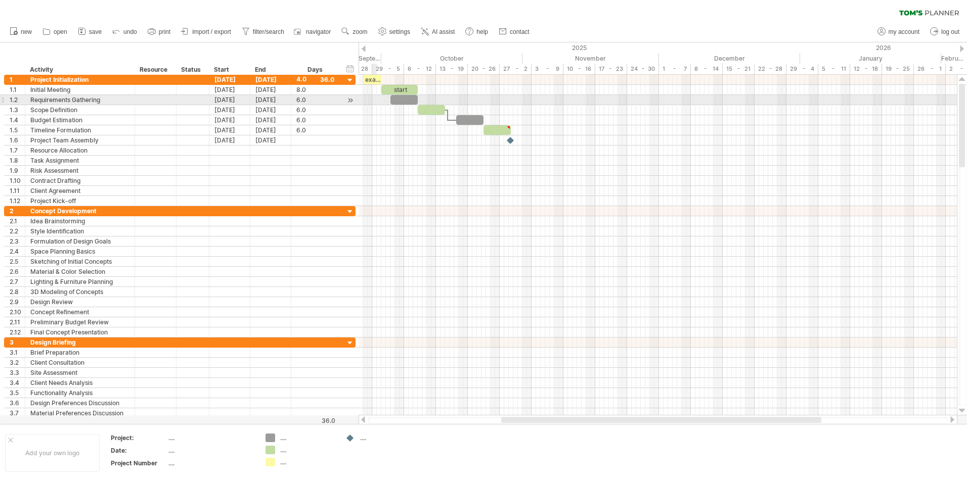
click at [376, 99] on div at bounding box center [657, 100] width 598 height 10
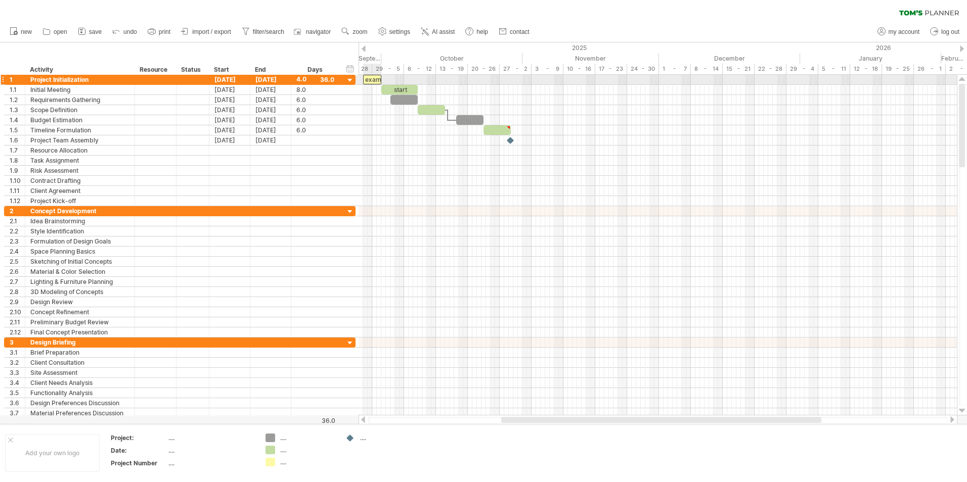
click at [374, 80] on div "example time blocks:" at bounding box center [372, 80] width 18 height 10
click at [400, 129] on div at bounding box center [657, 130] width 598 height 10
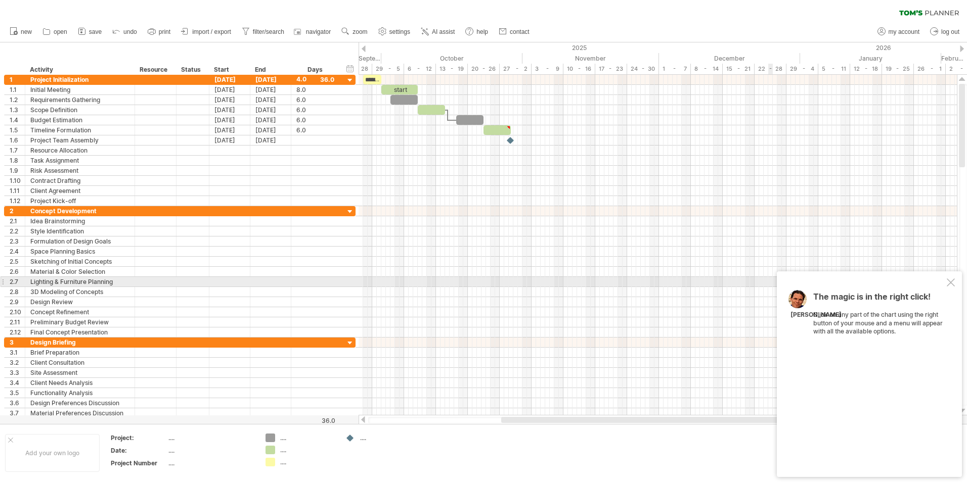
click at [951, 282] on div at bounding box center [950, 283] width 8 height 8
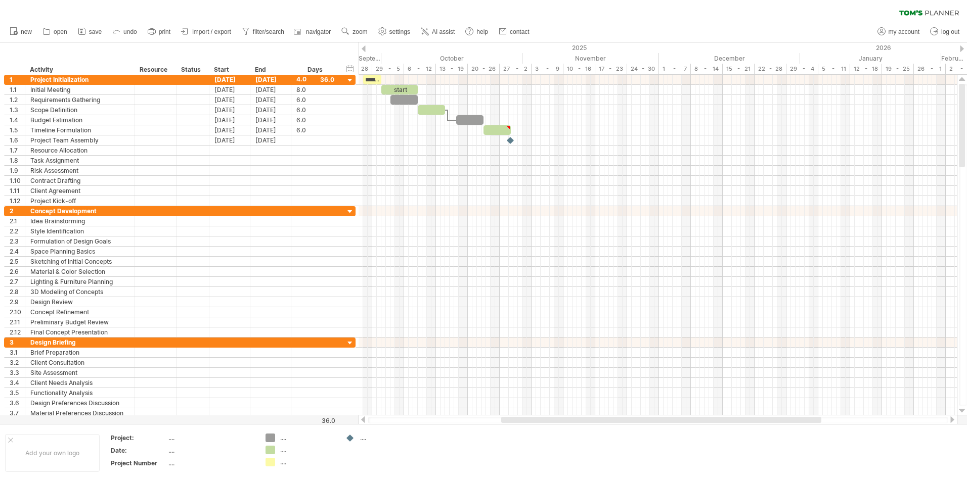
click at [228, 10] on div "clear filter reapply filter" at bounding box center [483, 10] width 967 height 21
click at [420, 209] on div at bounding box center [657, 211] width 598 height 10
